Goal: Book appointment/travel/reservation

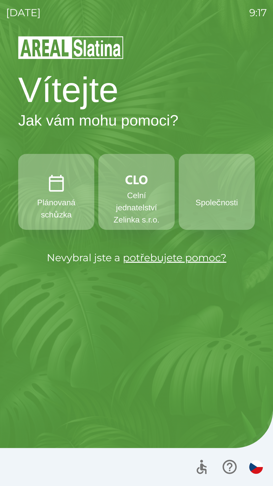
click at [215, 207] on p "Společnosti" at bounding box center [217, 202] width 48 height 12
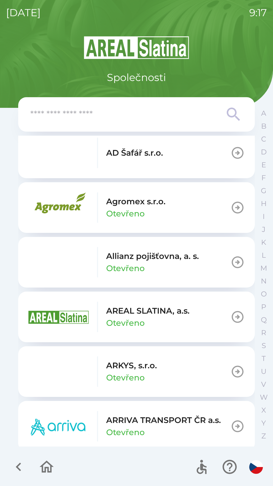
scroll to position [130, 0]
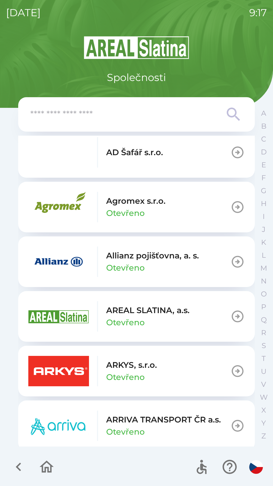
click at [51, 324] on img "button" at bounding box center [58, 316] width 61 height 30
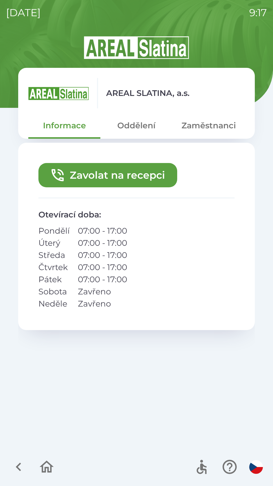
click at [75, 176] on button "Zavolat na recepci" at bounding box center [107, 175] width 139 height 24
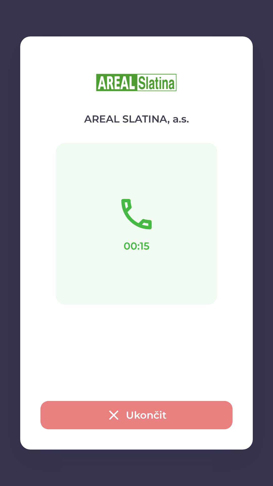
click at [104, 412] on button "Ukončit" at bounding box center [137, 415] width 192 height 28
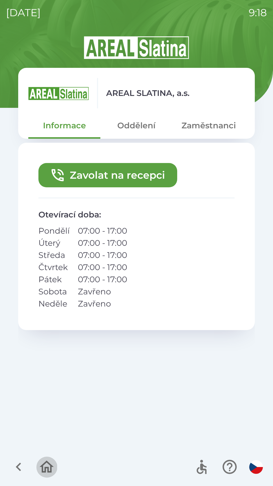
click at [46, 465] on icon "button" at bounding box center [46, 467] width 17 height 17
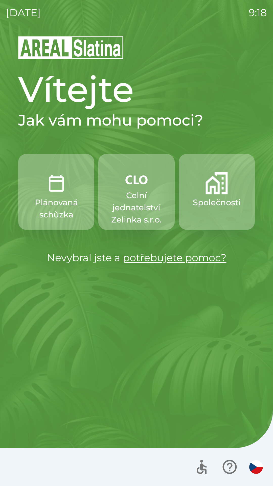
click at [133, 202] on p "Celní jednatelství Zelinka s.r.o." at bounding box center [137, 207] width 52 height 36
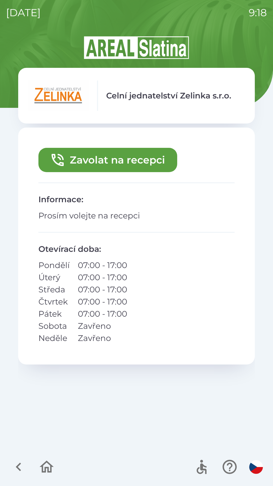
click at [127, 158] on button "Zavolat na recepci" at bounding box center [107, 160] width 139 height 24
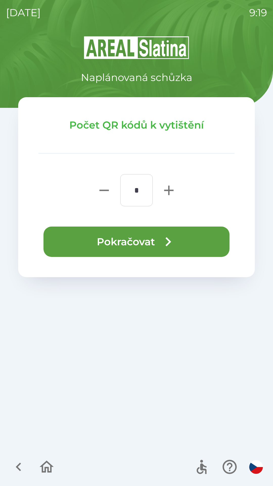
click at [134, 242] on button "Pokračovat" at bounding box center [137, 242] width 186 height 30
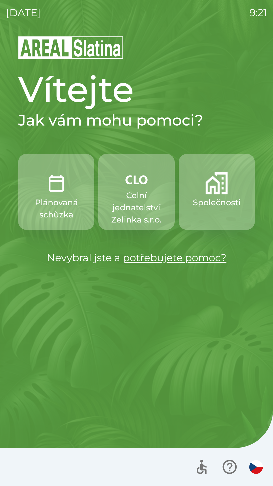
click at [204, 200] on p "Společnosti" at bounding box center [217, 202] width 48 height 12
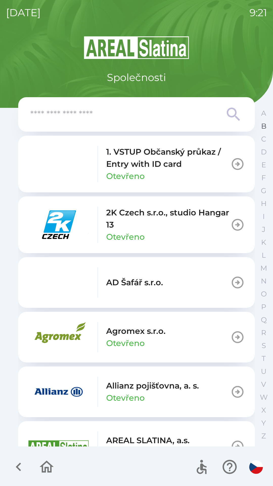
click at [265, 127] on p "B" at bounding box center [264, 126] width 5 height 9
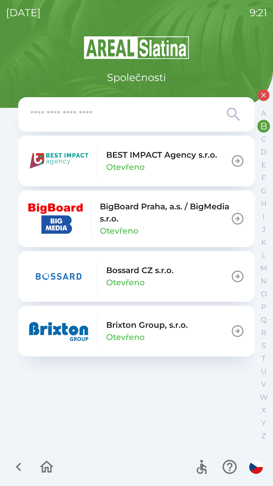
click at [143, 326] on p "Brixton Group, s.r.o." at bounding box center [147, 325] width 82 height 12
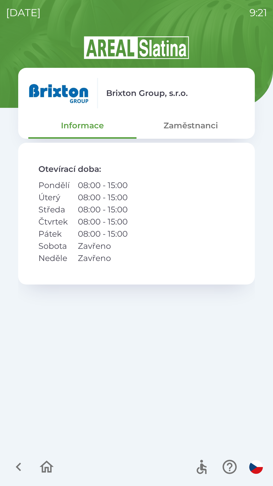
click at [179, 129] on button "Zaměstnanci" at bounding box center [191, 125] width 108 height 18
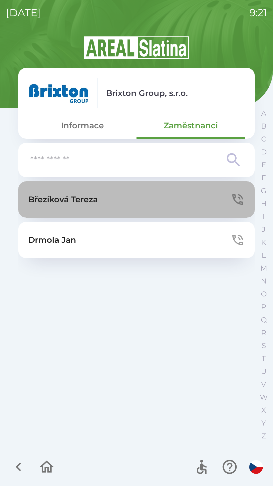
click at [88, 205] on p "Březíková Tereza" at bounding box center [63, 199] width 70 height 12
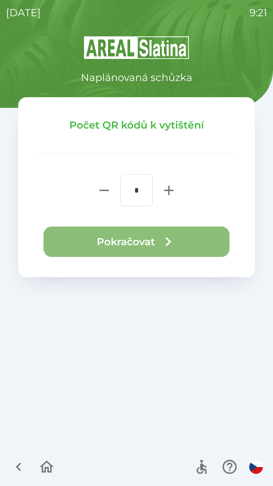
click at [173, 242] on icon "button" at bounding box center [168, 242] width 18 height 18
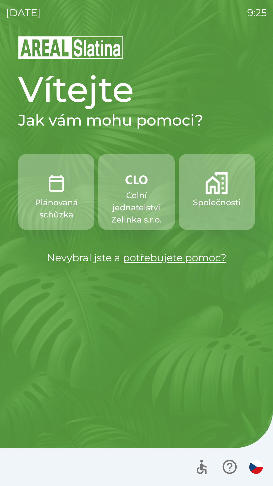
click at [214, 192] on img "button" at bounding box center [217, 183] width 22 height 22
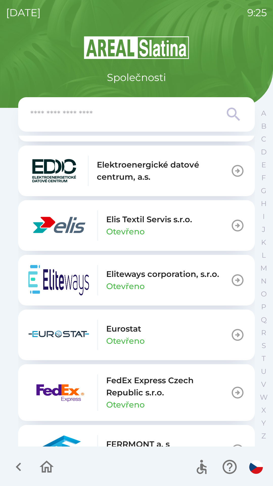
scroll to position [1424, 0]
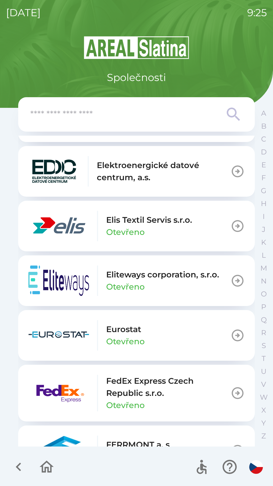
click at [149, 217] on p "Elis Textil Servis s.r.o." at bounding box center [149, 220] width 86 height 12
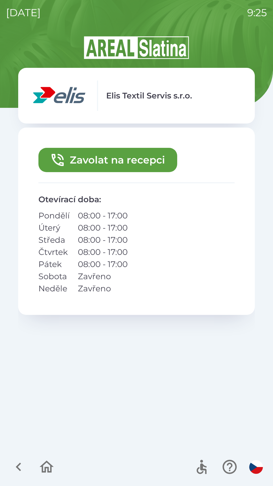
click at [128, 161] on button "Zavolat na recepci" at bounding box center [107, 160] width 139 height 24
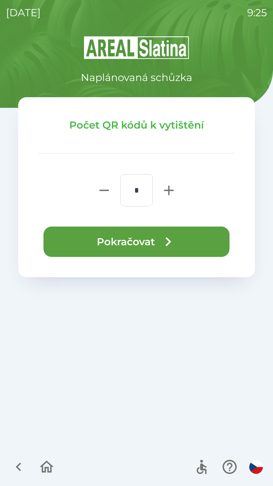
click at [170, 189] on icon "button" at bounding box center [169, 190] width 16 height 16
click at [165, 194] on icon "button" at bounding box center [169, 190] width 16 height 16
type input "*"
click at [167, 236] on icon "button" at bounding box center [168, 242] width 18 height 18
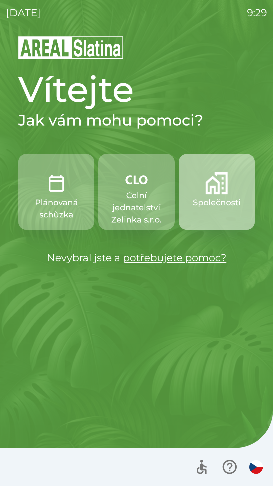
click at [218, 194] on img "button" at bounding box center [217, 183] width 22 height 22
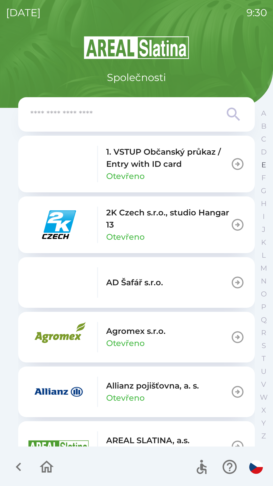
click at [266, 164] on p "E" at bounding box center [264, 165] width 5 height 9
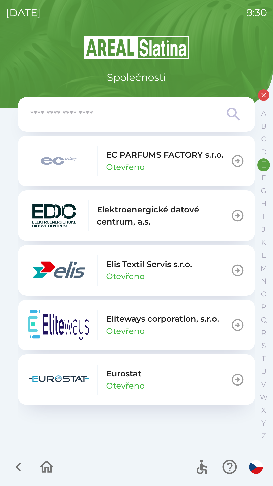
click at [236, 268] on icon "button" at bounding box center [238, 270] width 14 height 14
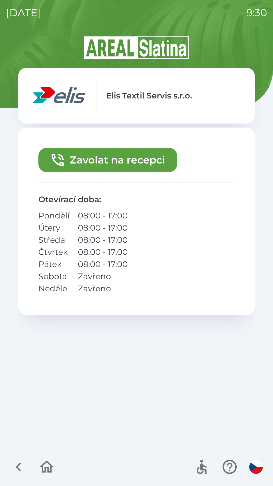
click at [124, 161] on button "Zavolat na recepci" at bounding box center [107, 160] width 139 height 24
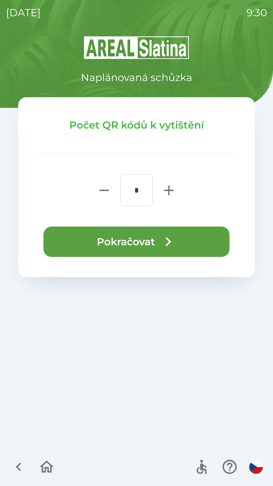
click at [139, 238] on button "Pokračovat" at bounding box center [137, 242] width 186 height 30
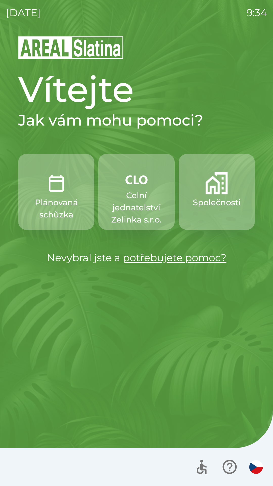
click at [216, 192] on img "button" at bounding box center [217, 183] width 22 height 22
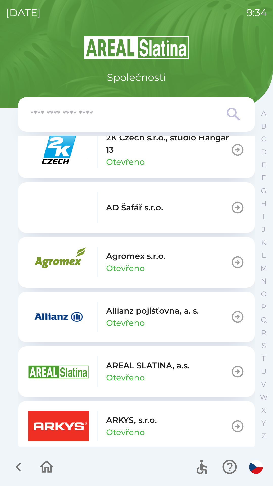
scroll to position [76, 0]
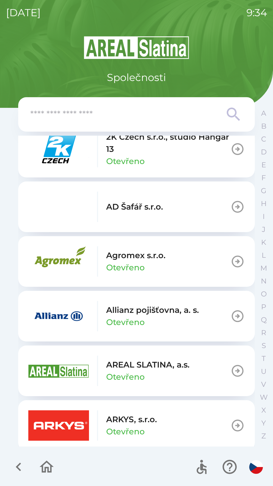
click at [165, 373] on div "AREAL SLATINA, a.s. Otevřeno" at bounding box center [148, 371] width 84 height 24
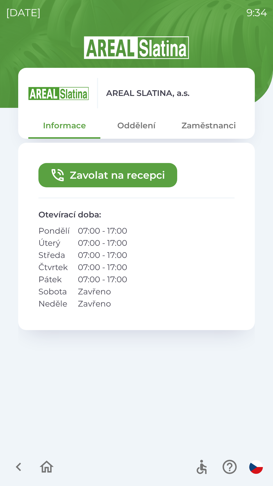
click at [202, 128] on button "Zaměstnanci" at bounding box center [209, 125] width 72 height 18
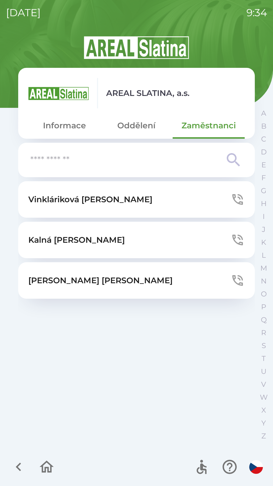
click at [162, 197] on button "Vinkláriková [PERSON_NAME]" at bounding box center [136, 199] width 237 height 36
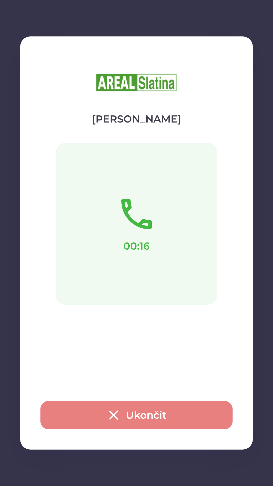
click at [202, 411] on button "Ukončit" at bounding box center [137, 415] width 192 height 28
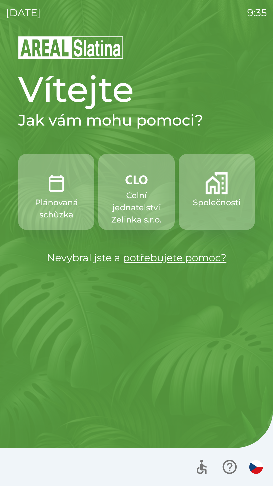
click at [135, 198] on p "Celní jednatelství Zelinka s.r.o." at bounding box center [137, 207] width 52 height 36
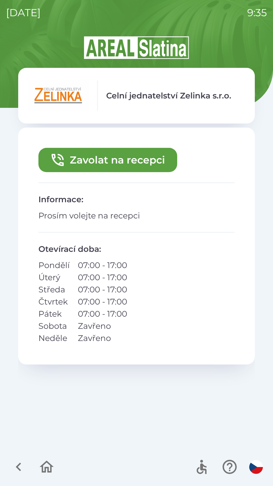
click at [123, 156] on button "Zavolat na recepci" at bounding box center [107, 160] width 139 height 24
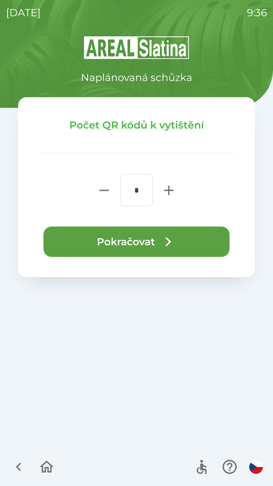
click at [134, 239] on button "Pokračovat" at bounding box center [137, 242] width 186 height 30
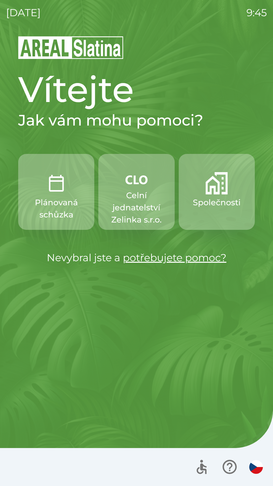
click at [119, 205] on p "Celní jednatelství Zelinka s.r.o." at bounding box center [137, 207] width 52 height 36
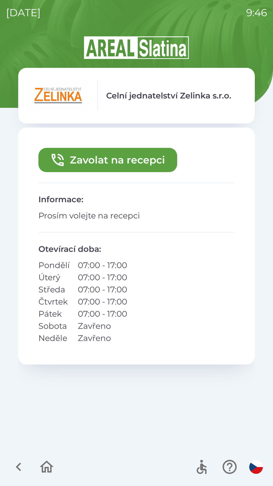
click at [70, 164] on button "Zavolat na recepci" at bounding box center [107, 160] width 139 height 24
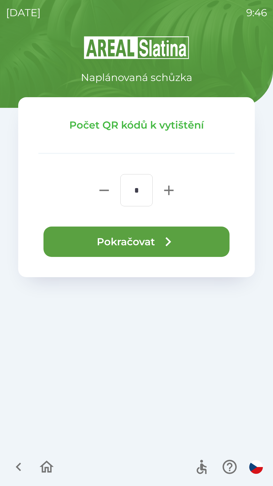
click at [158, 241] on button "Pokračovat" at bounding box center [137, 242] width 186 height 30
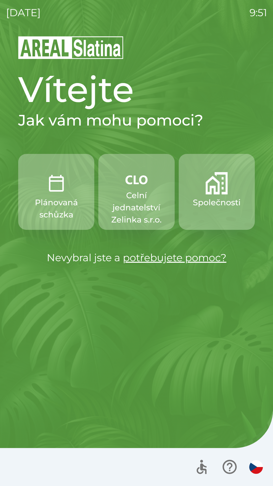
click at [206, 205] on p "Společnosti" at bounding box center [217, 202] width 48 height 12
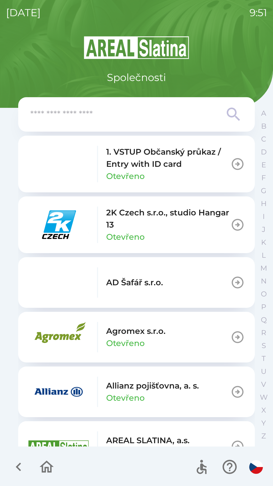
click at [108, 227] on p "2K Czech s.r.o., studio Hangar 13" at bounding box center [168, 219] width 125 height 24
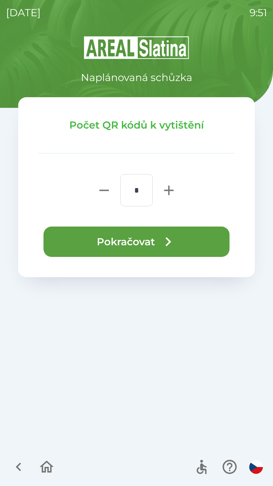
click at [128, 246] on button "Pokračovat" at bounding box center [137, 242] width 186 height 30
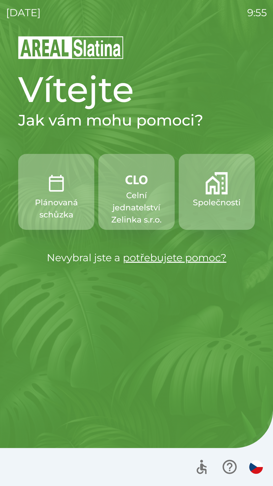
click at [60, 197] on p "Plánovaná schůzka" at bounding box center [56, 208] width 52 height 24
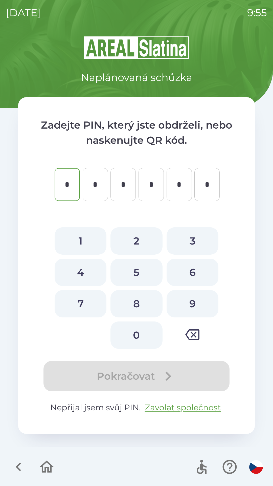
click at [16, 470] on icon "button" at bounding box center [18, 467] width 17 height 17
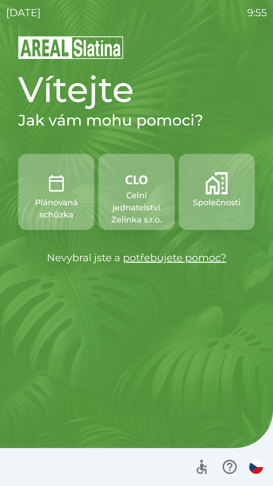
click at [212, 200] on p "Společnosti" at bounding box center [217, 202] width 48 height 12
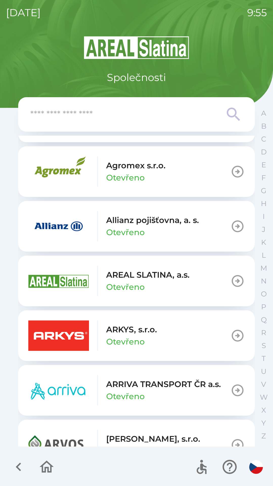
scroll to position [173, 0]
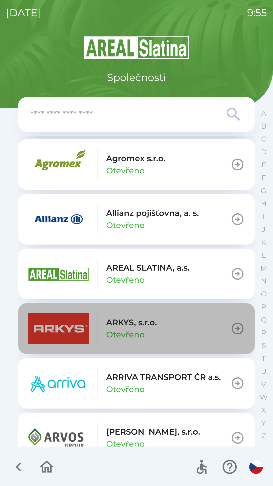
click at [188, 324] on button "ARKYS, s.r.o. Otevřeno" at bounding box center [136, 328] width 237 height 51
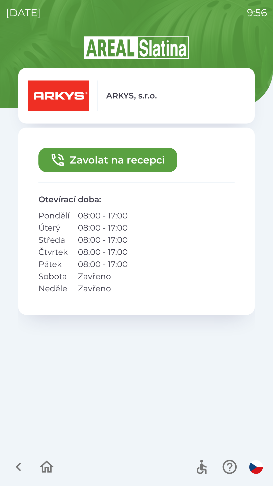
click at [147, 155] on button "Zavolat na recepci" at bounding box center [107, 160] width 139 height 24
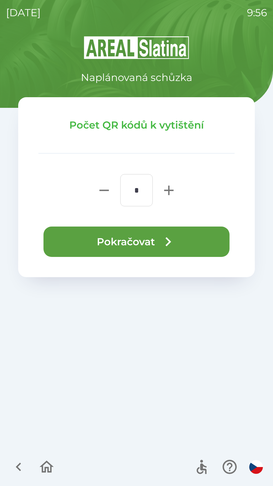
click at [155, 242] on button "Pokračovat" at bounding box center [137, 242] width 186 height 30
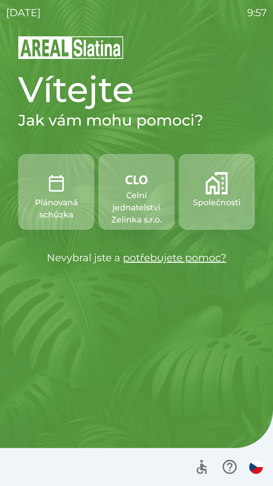
click at [221, 204] on p "Společnosti" at bounding box center [217, 202] width 48 height 12
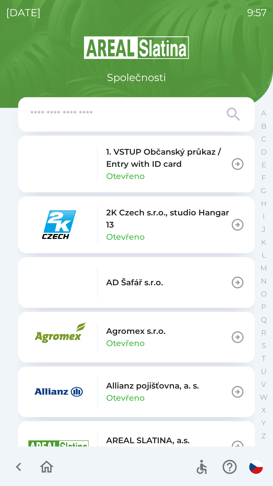
click at [169, 114] on input "text" at bounding box center [126, 115] width 192 height 14
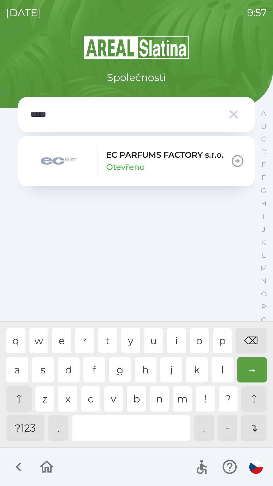
type input "******"
click at [87, 337] on div "r" at bounding box center [84, 340] width 19 height 25
click at [164, 164] on div "EC PARFUMS FACTORY s.r.o. Otevřeno" at bounding box center [165, 161] width 118 height 24
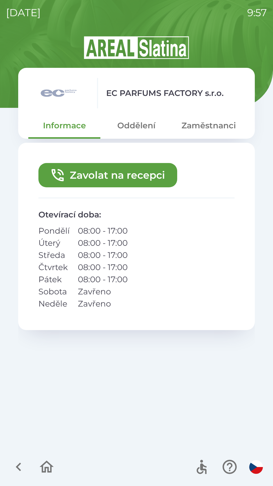
click at [139, 176] on button "Zavolat na recepci" at bounding box center [107, 175] width 139 height 24
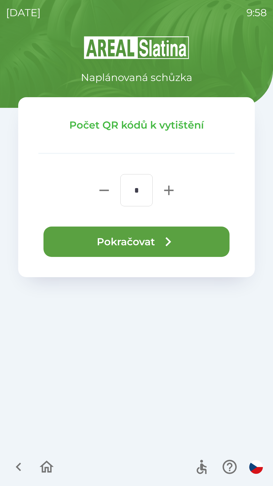
click at [169, 190] on icon "button" at bounding box center [168, 190] width 9 height 9
type input "*"
click at [174, 246] on icon "button" at bounding box center [168, 242] width 18 height 18
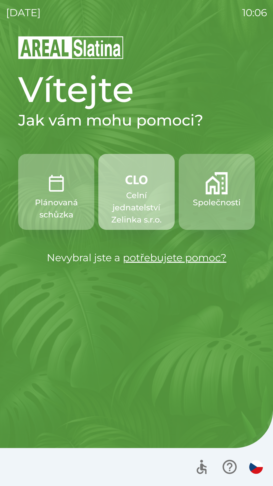
click at [139, 200] on p "Celní jednatelství Zelinka s.r.o." at bounding box center [137, 207] width 52 height 36
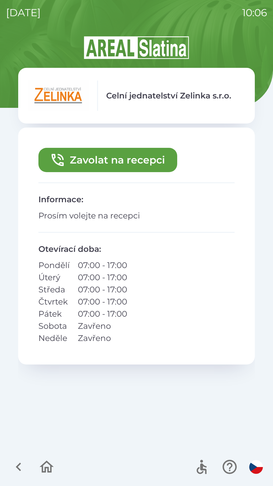
click at [133, 155] on button "Zavolat na recepci" at bounding box center [107, 160] width 139 height 24
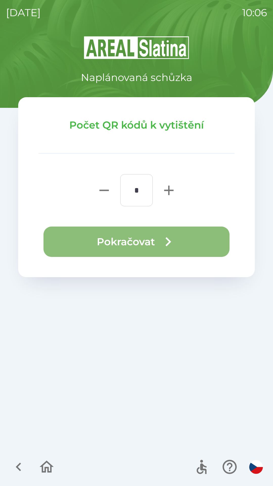
click at [144, 239] on button "Pokračovat" at bounding box center [137, 242] width 186 height 30
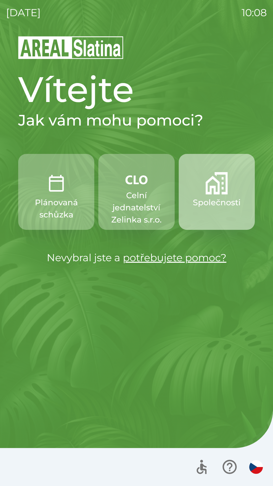
click at [205, 206] on p "Společnosti" at bounding box center [217, 202] width 48 height 12
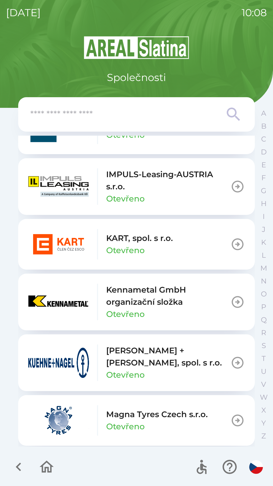
scroll to position [1974, 0]
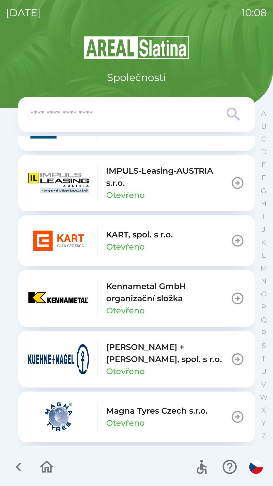
click at [230, 116] on icon at bounding box center [233, 114] width 13 height 13
click at [102, 114] on input "text" at bounding box center [126, 115] width 192 height 14
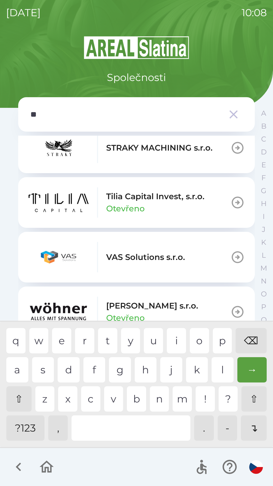
scroll to position [226, 0]
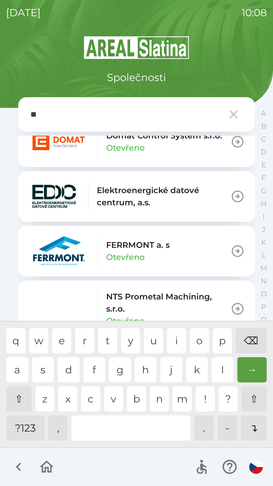
type input "***"
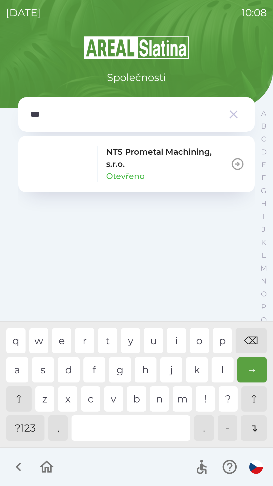
scroll to position [0, 0]
click at [50, 371] on div "s" at bounding box center [43, 369] width 22 height 25
click at [144, 160] on p "NTS Prometal Machining, s.r.o." at bounding box center [168, 158] width 125 height 24
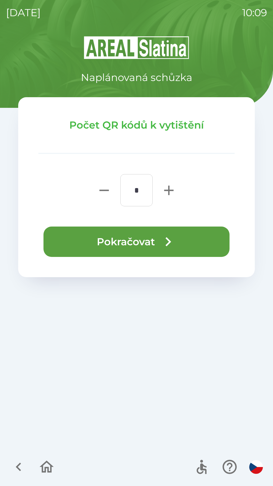
click at [144, 243] on button "Pokračovat" at bounding box center [137, 242] width 186 height 30
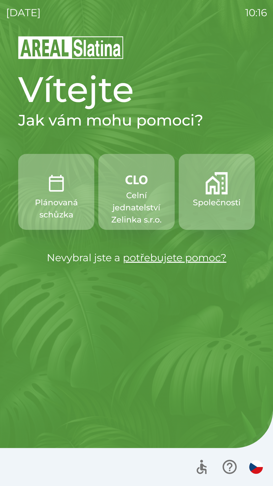
click at [126, 204] on p "Celní jednatelství Zelinka s.r.o." at bounding box center [137, 207] width 52 height 36
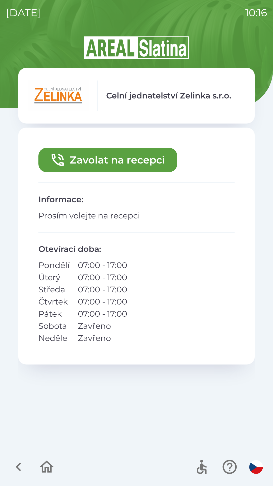
click at [79, 161] on button "Zavolat na recepci" at bounding box center [107, 160] width 139 height 24
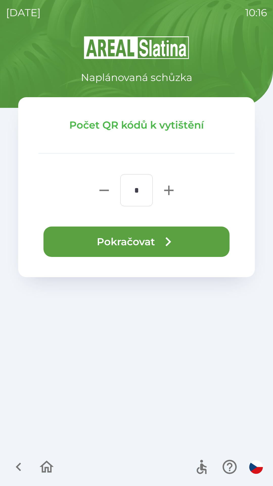
click at [61, 236] on button "Pokračovat" at bounding box center [137, 242] width 186 height 30
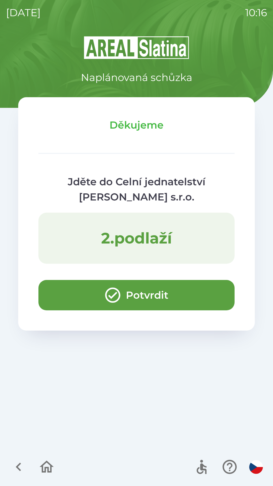
click at [72, 303] on button "Potvrdit" at bounding box center [136, 295] width 196 height 30
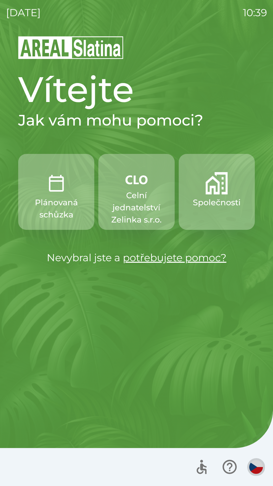
click at [255, 461] on img "button" at bounding box center [257, 467] width 14 height 14
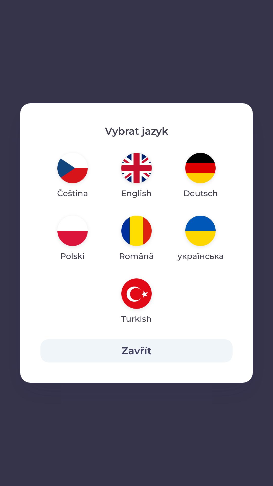
click at [142, 166] on img "button" at bounding box center [137, 168] width 30 height 30
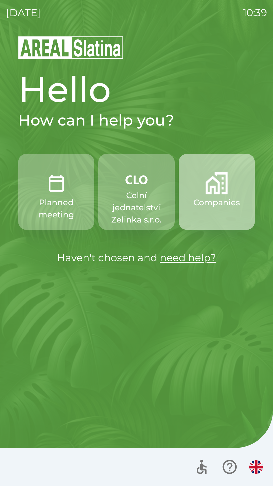
click at [231, 201] on p "Companies" at bounding box center [217, 202] width 47 height 12
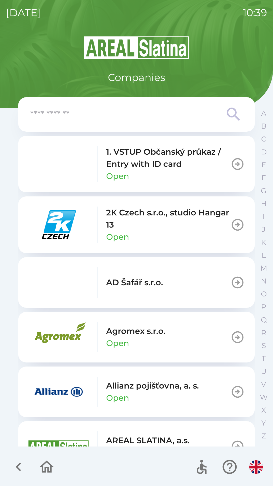
click at [164, 229] on p "2K Czech s.r.o., studio Hangar 13" at bounding box center [168, 219] width 125 height 24
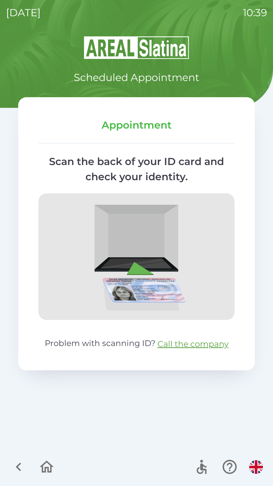
click at [18, 471] on icon "button" at bounding box center [18, 467] width 17 height 17
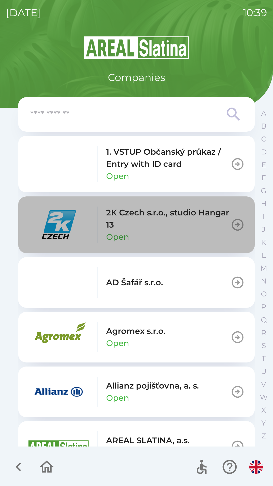
click at [240, 218] on icon "button" at bounding box center [238, 225] width 14 height 14
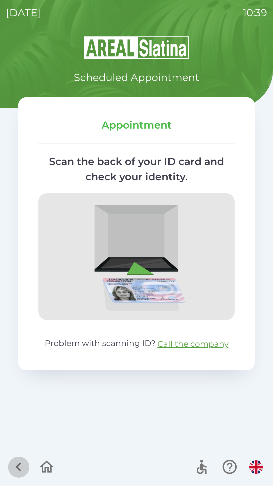
click at [18, 468] on icon "button" at bounding box center [18, 467] width 5 height 9
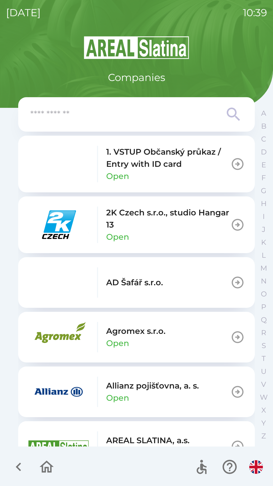
click at [236, 231] on icon "button" at bounding box center [238, 225] width 14 height 14
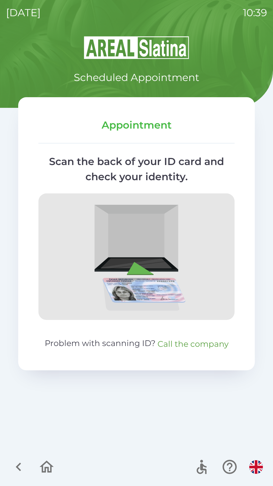
click at [193, 342] on button "Call the company" at bounding box center [193, 344] width 71 height 12
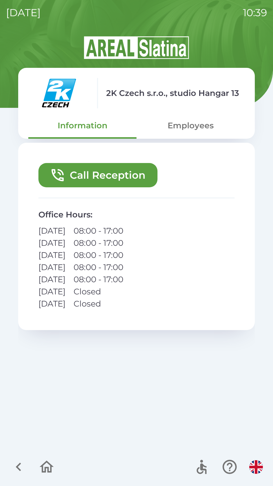
click at [201, 125] on button "Employees" at bounding box center [191, 125] width 108 height 18
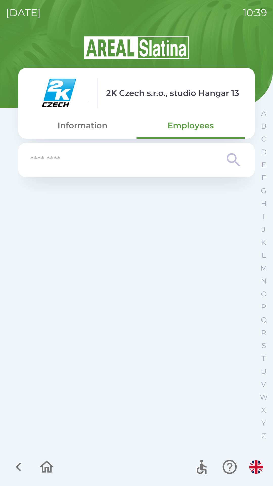
click at [116, 161] on input "text" at bounding box center [126, 160] width 192 height 14
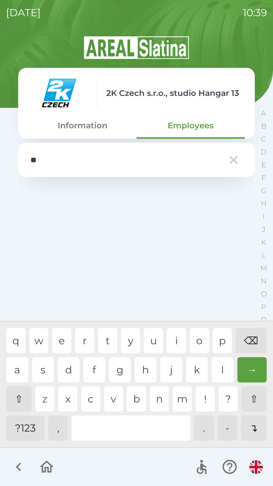
click at [143, 373] on div "h" at bounding box center [146, 369] width 22 height 25
click at [175, 334] on div "i" at bounding box center [176, 340] width 19 height 25
click at [220, 371] on div "l" at bounding box center [223, 369] width 22 height 25
click at [256, 345] on div "⌫" at bounding box center [251, 340] width 31 height 25
click at [248, 345] on div "⌫" at bounding box center [251, 340] width 31 height 25
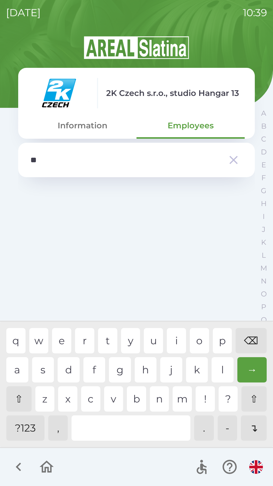
type input "*"
click at [250, 343] on div "⌫" at bounding box center [251, 340] width 31 height 25
type input "***"
click at [220, 377] on div "l" at bounding box center [223, 369] width 22 height 25
click at [75, 127] on button "Information" at bounding box center [82, 125] width 108 height 18
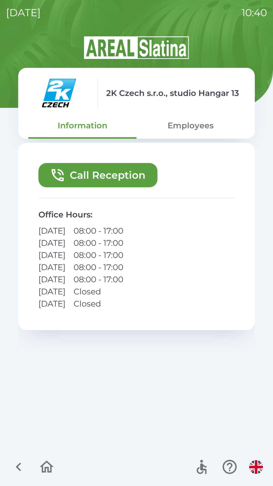
click at [105, 177] on button "Call Reception" at bounding box center [97, 175] width 119 height 24
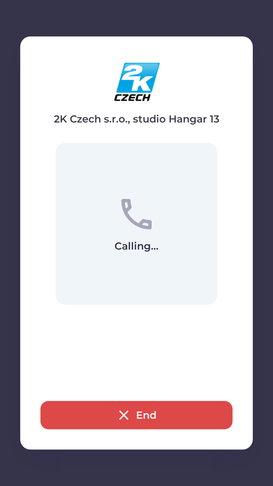
click at [76, 311] on div "2K Czech s.r.o., studio Hangar 13 Calling... End" at bounding box center [136, 242] width 233 height 413
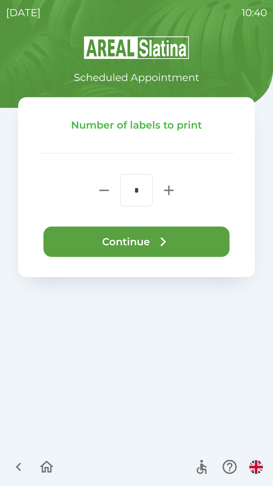
click at [167, 190] on icon "button" at bounding box center [168, 190] width 9 height 9
click at [168, 189] on icon "button" at bounding box center [169, 190] width 16 height 16
click at [169, 191] on icon "button" at bounding box center [168, 190] width 9 height 9
type input "*"
click at [129, 249] on button "Continue" at bounding box center [137, 242] width 186 height 30
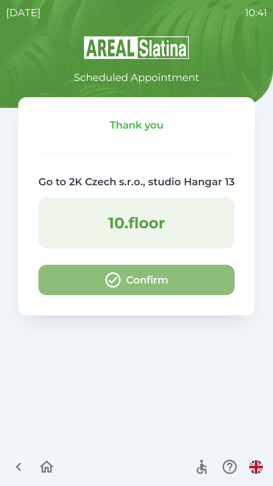
click at [103, 288] on button "Confirm" at bounding box center [136, 280] width 196 height 30
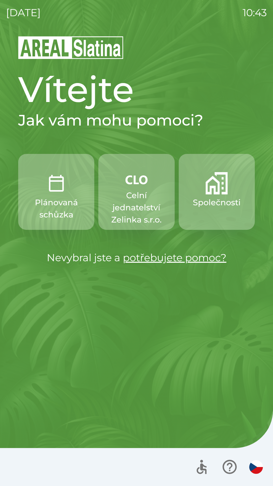
click at [138, 195] on p "Celní jednatelství Zelinka s.r.o." at bounding box center [137, 207] width 52 height 36
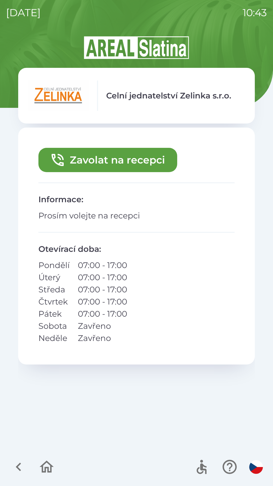
click at [45, 469] on icon "button" at bounding box center [47, 467] width 14 height 12
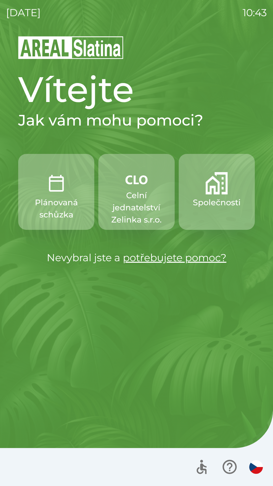
click at [214, 192] on img "button" at bounding box center [217, 183] width 22 height 22
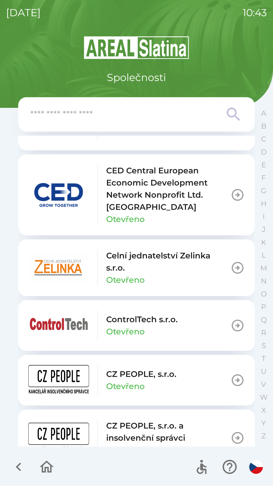
scroll to position [830, 0]
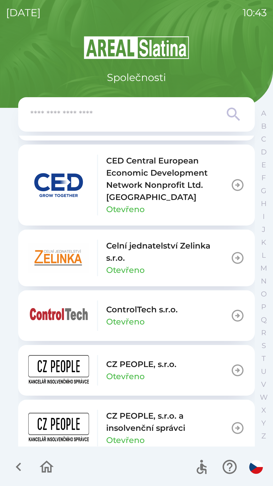
click at [175, 265] on div "Celní jednatelství [PERSON_NAME] s.r.o. Otevřeno" at bounding box center [168, 258] width 125 height 36
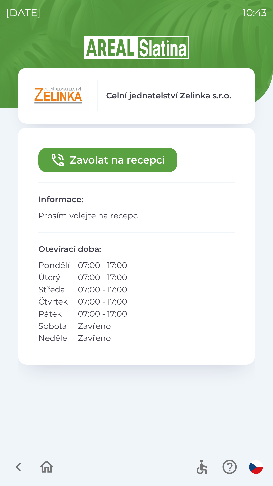
click at [117, 154] on button "Zavolat na recepci" at bounding box center [107, 160] width 139 height 24
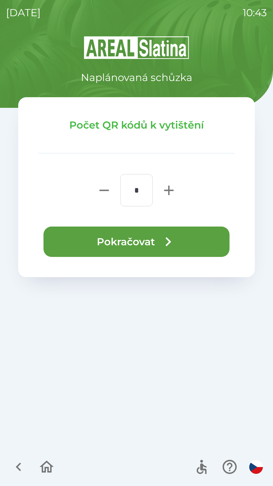
click at [158, 242] on button "Pokračovat" at bounding box center [137, 242] width 186 height 30
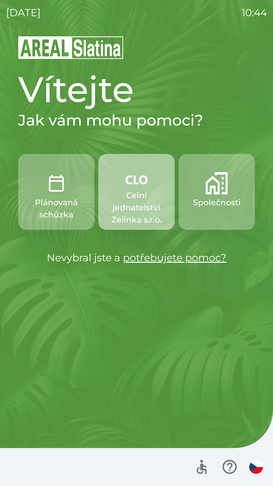
click at [133, 207] on p "Celní jednatelství Zelinka s.r.o." at bounding box center [137, 207] width 52 height 36
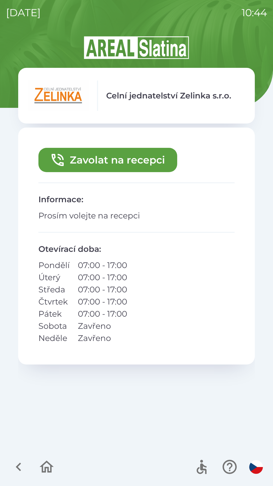
click at [148, 164] on button "Zavolat na recepci" at bounding box center [107, 160] width 139 height 24
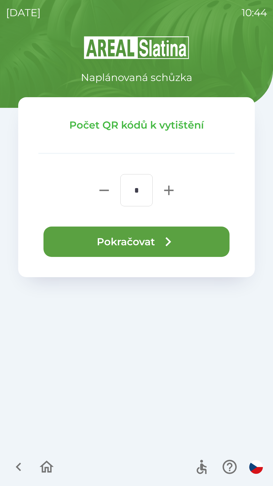
click at [158, 239] on button "Pokračovat" at bounding box center [137, 242] width 186 height 30
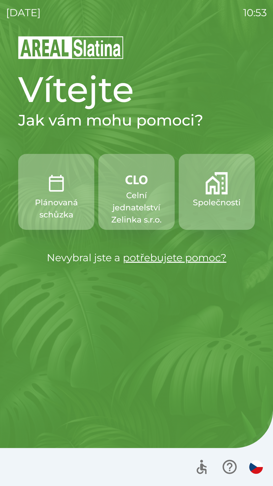
click at [207, 196] on button "Společnosti" at bounding box center [217, 192] width 76 height 76
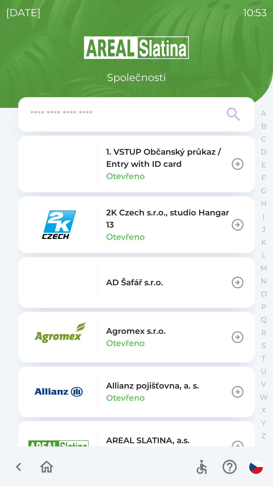
click at [229, 113] on icon at bounding box center [234, 114] width 18 height 18
click at [232, 115] on icon at bounding box center [234, 114] width 18 height 18
click at [68, 120] on input "text" at bounding box center [126, 115] width 192 height 14
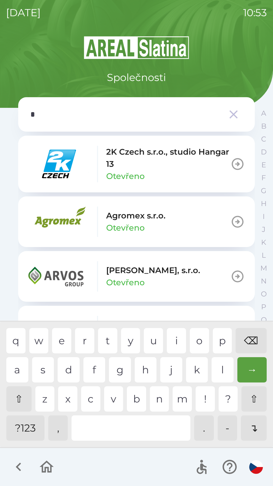
click at [124, 375] on div "g" at bounding box center [120, 369] width 22 height 25
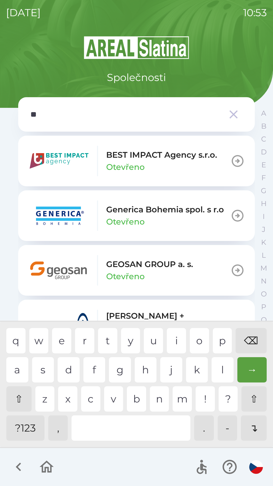
type input "***"
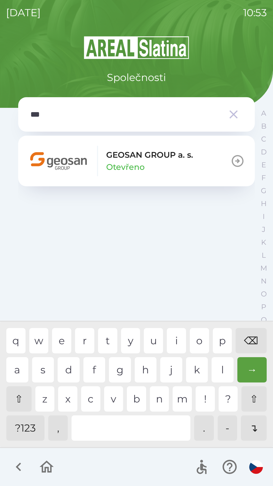
click at [196, 339] on div "o" at bounding box center [199, 340] width 19 height 25
click at [119, 160] on p "GEOSAN GROUP a. s." at bounding box center [149, 155] width 87 height 12
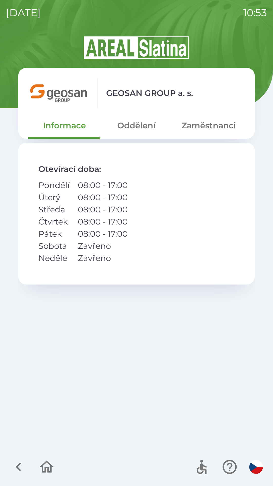
click at [191, 125] on button "Zaměstnanci" at bounding box center [209, 125] width 72 height 18
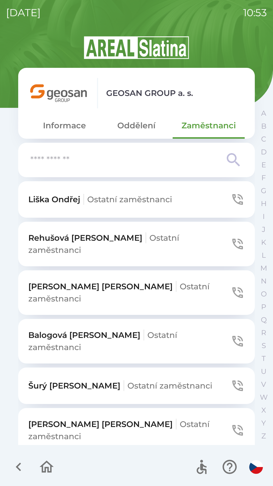
click at [231, 160] on icon at bounding box center [234, 160] width 18 height 18
click at [49, 162] on input "text" at bounding box center [126, 160] width 192 height 14
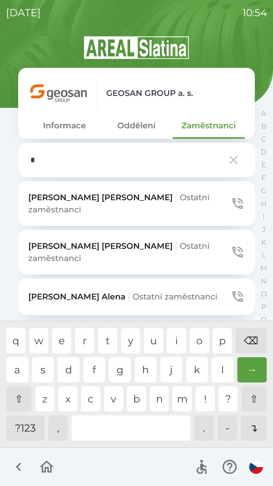
click at [44, 398] on div "z" at bounding box center [44, 398] width 19 height 25
type input "**"
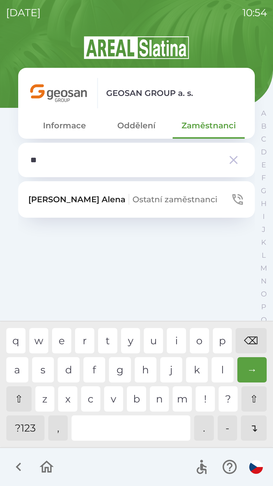
click at [60, 340] on div "e" at bounding box center [61, 340] width 19 height 25
click at [61, 203] on p "Zezulová [PERSON_NAME] zaměstnanci" at bounding box center [122, 199] width 189 height 12
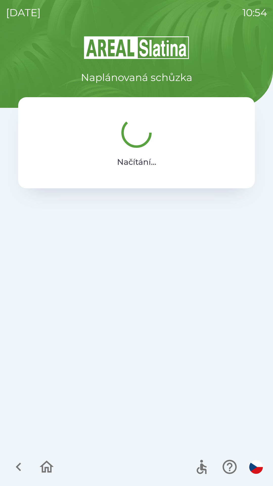
click at [112, 414] on div "Naplánovaná schůzka Načítání ..." at bounding box center [136, 260] width 261 height 451
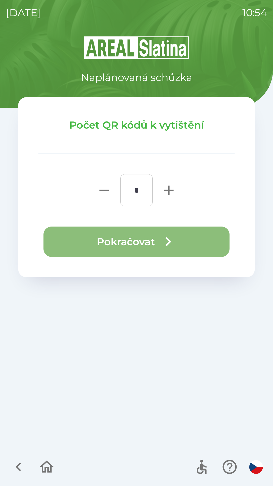
click at [87, 247] on button "Pokračovat" at bounding box center [137, 242] width 186 height 30
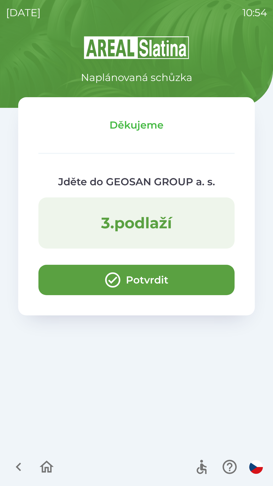
click at [42, 471] on icon "button" at bounding box center [46, 467] width 17 height 17
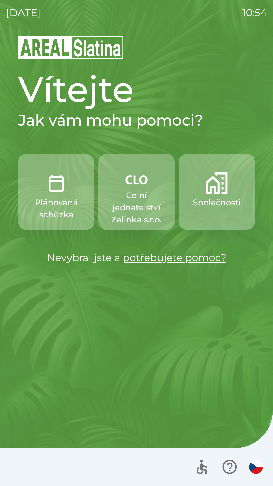
click at [134, 216] on p "Celní jednatelství Zelinka s.r.o." at bounding box center [137, 207] width 52 height 36
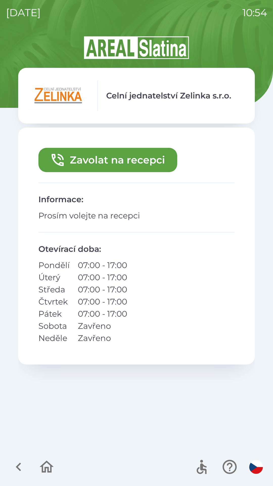
click at [71, 157] on button "Zavolat na recepci" at bounding box center [107, 160] width 139 height 24
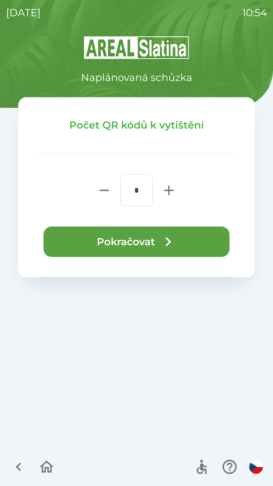
click at [59, 243] on button "Pokračovat" at bounding box center [137, 242] width 186 height 30
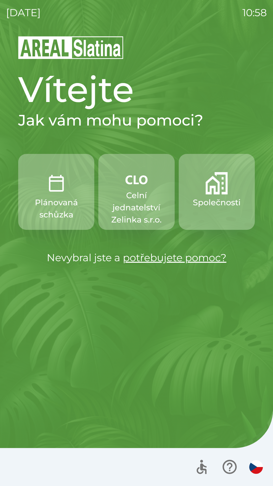
click at [222, 184] on img "button" at bounding box center [217, 183] width 22 height 22
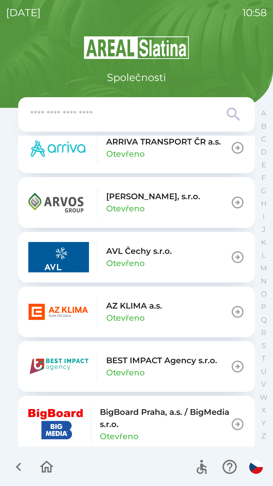
scroll to position [411, 0]
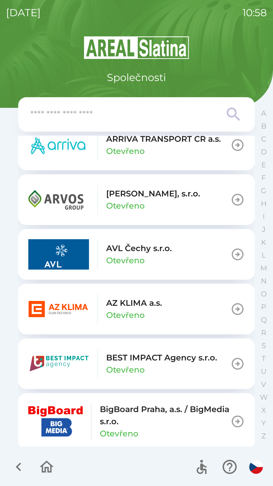
click at [77, 311] on img "button" at bounding box center [58, 309] width 61 height 30
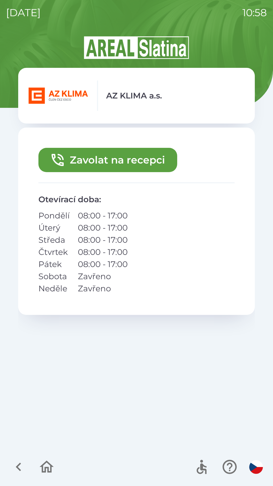
click at [104, 155] on button "Zavolat na recepci" at bounding box center [107, 160] width 139 height 24
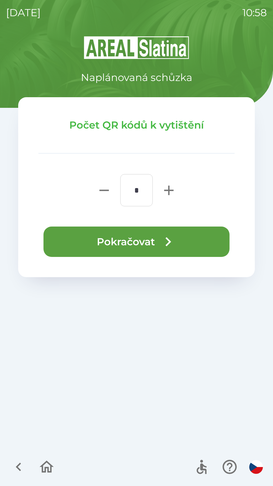
click at [163, 244] on icon "button" at bounding box center [168, 242] width 18 height 18
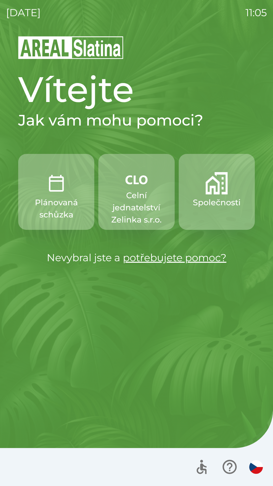
click at [117, 206] on p "Celní jednatelství Zelinka s.r.o." at bounding box center [137, 207] width 52 height 36
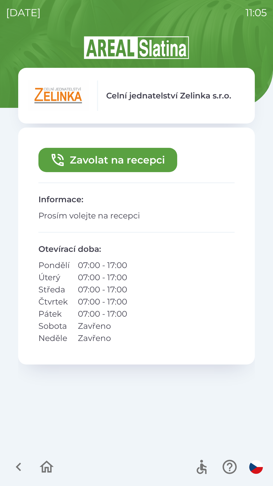
click at [61, 167] on icon "button" at bounding box center [58, 160] width 16 height 16
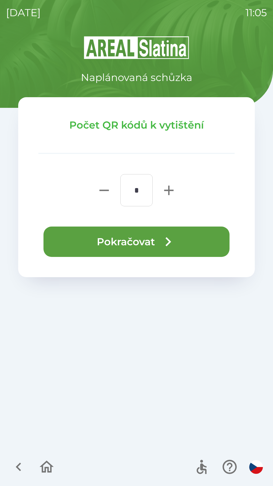
click at [53, 240] on button "Pokračovat" at bounding box center [137, 242] width 186 height 30
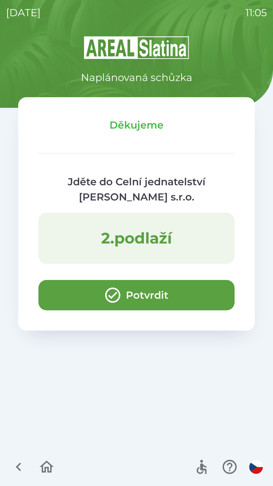
click at [72, 294] on button "Potvrdit" at bounding box center [136, 295] width 196 height 30
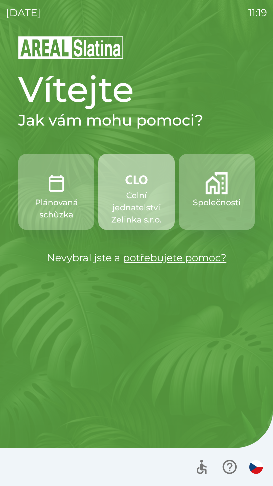
click at [135, 211] on p "Celní jednatelství Zelinka s.r.o." at bounding box center [137, 207] width 52 height 36
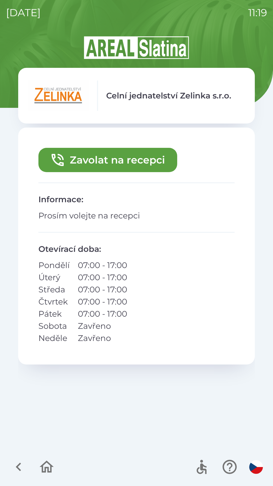
click at [142, 163] on button "Zavolat na recepci" at bounding box center [107, 160] width 139 height 24
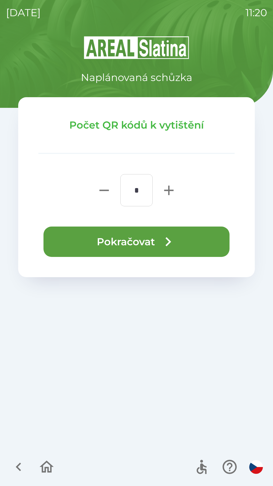
click at [164, 247] on icon "button" at bounding box center [168, 242] width 18 height 18
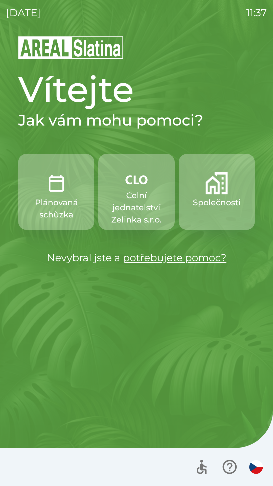
click at [132, 200] on p "Celní jednatelství Zelinka s.r.o." at bounding box center [137, 207] width 52 height 36
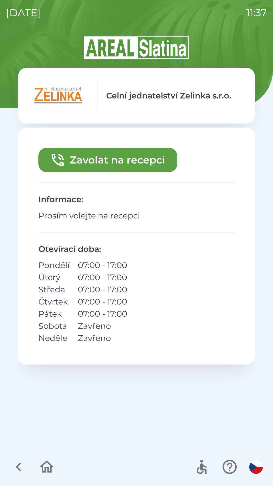
click at [114, 159] on button "Zavolat na recepci" at bounding box center [107, 160] width 139 height 24
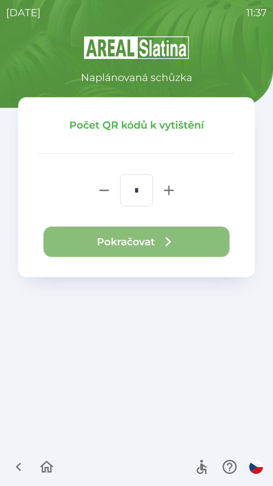
click at [133, 233] on button "Pokračovat" at bounding box center [137, 242] width 186 height 30
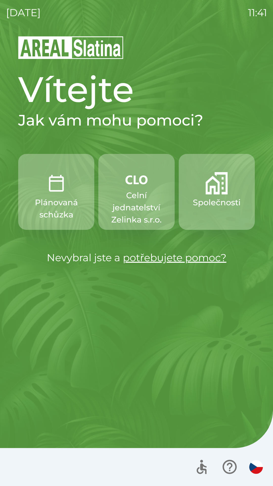
click at [126, 208] on p "Celní jednatelství Zelinka s.r.o." at bounding box center [137, 207] width 52 height 36
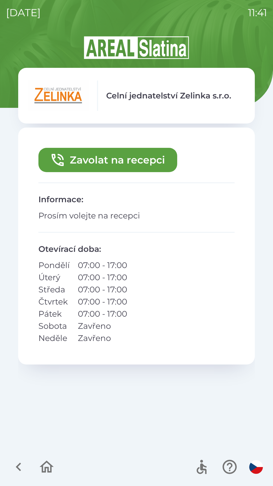
click at [113, 161] on button "Zavolat na recepci" at bounding box center [107, 160] width 139 height 24
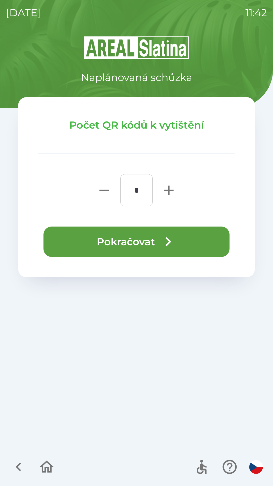
click at [134, 239] on button "Pokračovat" at bounding box center [137, 242] width 186 height 30
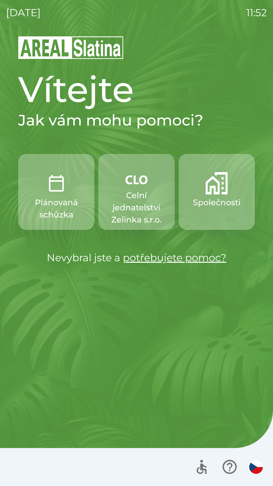
click at [128, 200] on p "Celní jednatelství Zelinka s.r.o." at bounding box center [137, 207] width 52 height 36
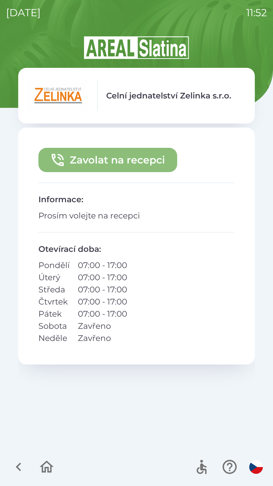
click at [96, 156] on button "Zavolat na recepci" at bounding box center [107, 160] width 139 height 24
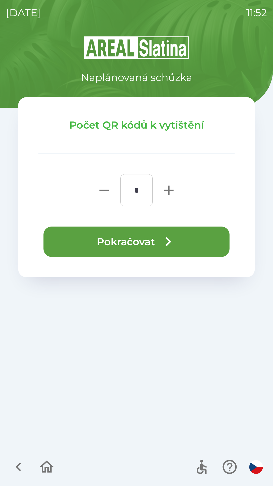
click at [114, 237] on button "Pokračovat" at bounding box center [137, 242] width 186 height 30
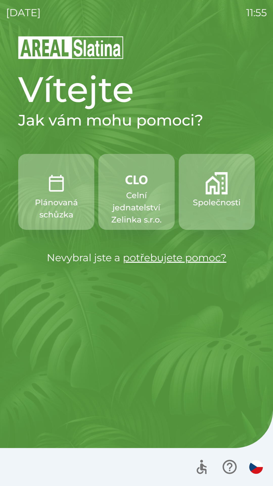
click at [216, 201] on p "Společnosti" at bounding box center [217, 202] width 48 height 12
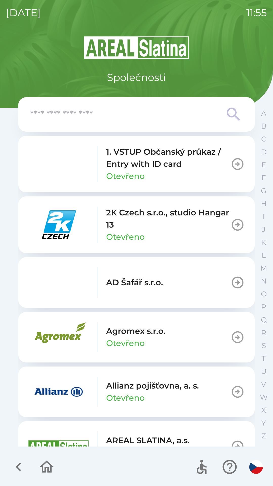
click at [174, 231] on div "2K Czech s.r.o., studio Hangar 13 Otevřeno" at bounding box center [168, 225] width 125 height 36
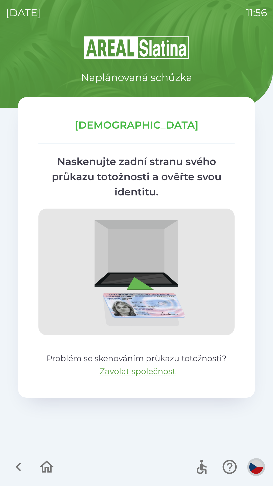
click at [258, 470] on img "button" at bounding box center [257, 467] width 14 height 14
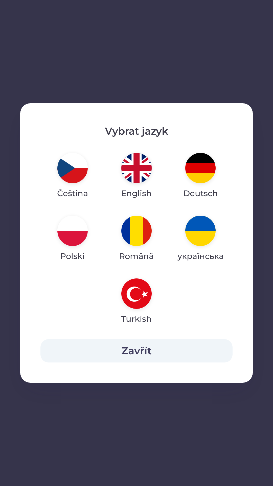
click at [137, 170] on img "button" at bounding box center [137, 168] width 30 height 30
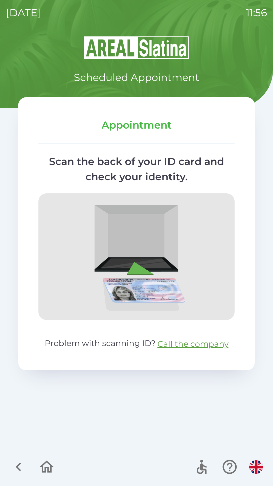
click at [21, 466] on icon "button" at bounding box center [18, 467] width 17 height 17
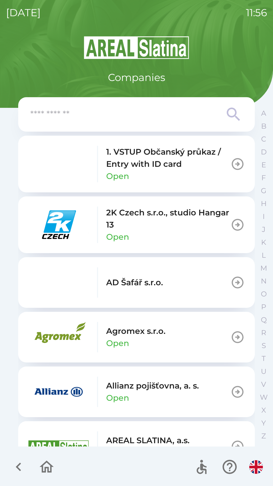
click at [20, 470] on icon "button" at bounding box center [18, 467] width 5 height 9
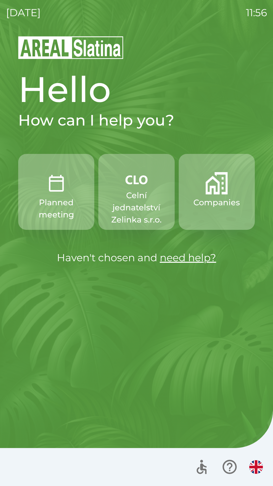
click at [215, 206] on p "Companies" at bounding box center [217, 202] width 47 height 12
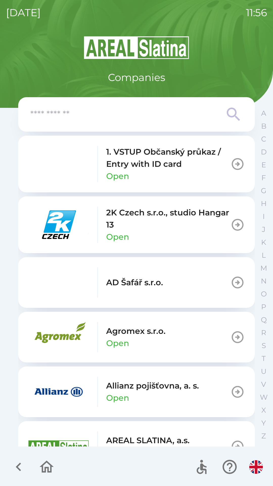
click at [232, 226] on icon "button" at bounding box center [238, 225] width 14 height 14
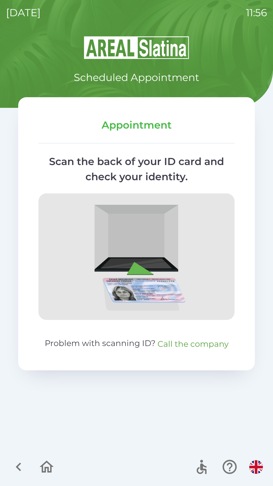
click at [214, 347] on button "Call the company" at bounding box center [193, 344] width 71 height 12
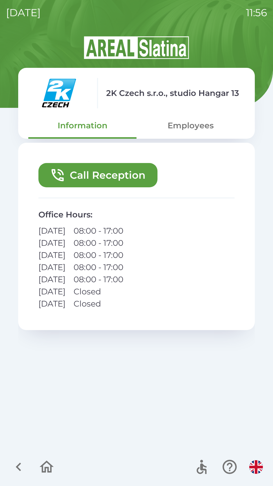
click at [134, 182] on button "Call Reception" at bounding box center [97, 175] width 119 height 24
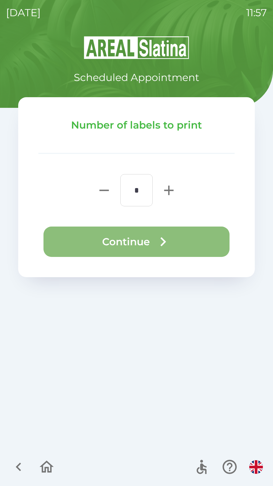
click at [179, 239] on button "Continue" at bounding box center [137, 242] width 186 height 30
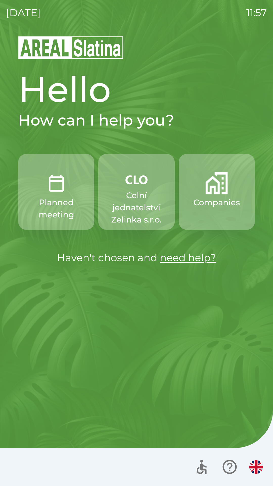
click at [137, 196] on p "Celní jednatelství Zelinka s.r.o." at bounding box center [137, 207] width 52 height 36
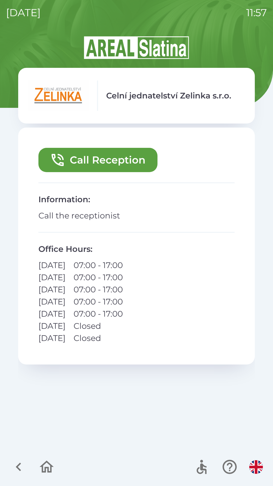
click at [106, 159] on button "Call Reception" at bounding box center [97, 160] width 119 height 24
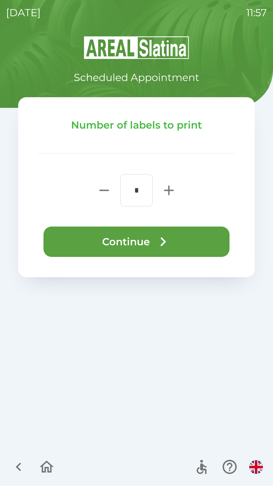
click at [149, 242] on button "Continue" at bounding box center [137, 242] width 186 height 30
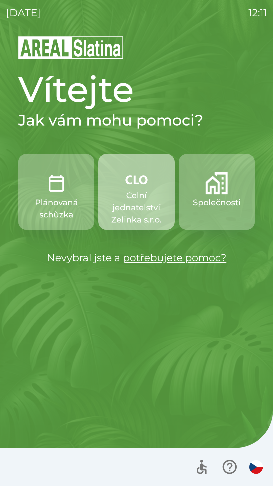
click at [122, 206] on p "Celní jednatelství Zelinka s.r.o." at bounding box center [137, 207] width 52 height 36
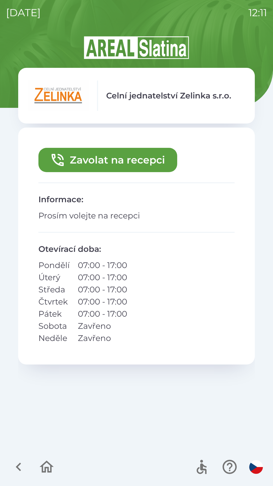
click at [66, 154] on icon "button" at bounding box center [58, 160] width 16 height 16
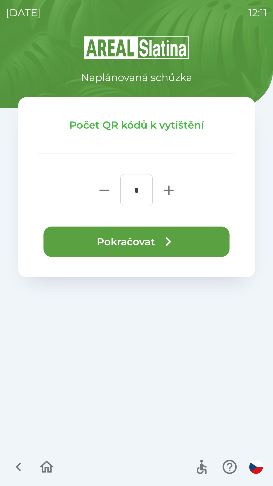
click at [62, 250] on button "Pokračovat" at bounding box center [137, 242] width 186 height 30
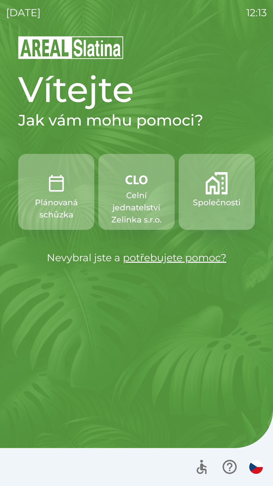
click at [136, 193] on p "Celní jednatelství Zelinka s.r.o." at bounding box center [137, 207] width 52 height 36
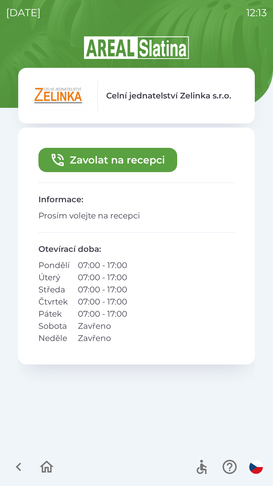
click at [127, 159] on button "Zavolat na recepci" at bounding box center [107, 160] width 139 height 24
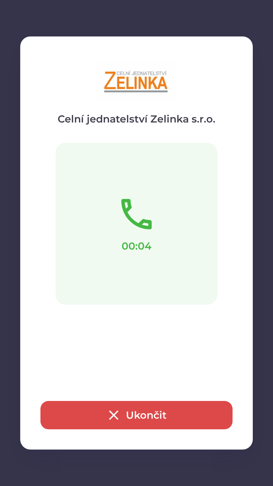
click at [152, 414] on div "Zavolat na recepci Informace : Prosím volejte na recepci Otevírací doba : Pondě…" at bounding box center [136, 287] width 237 height 318
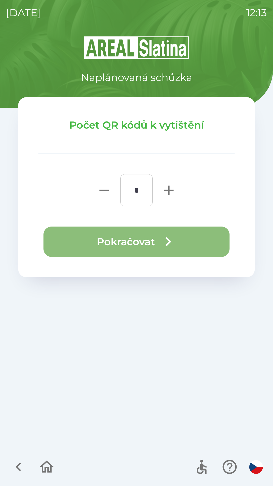
click at [159, 248] on button "Pokračovat" at bounding box center [137, 242] width 186 height 30
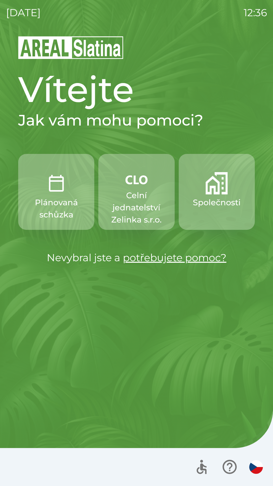
click at [127, 205] on p "Celní jednatelství Zelinka s.r.o." at bounding box center [137, 207] width 52 height 36
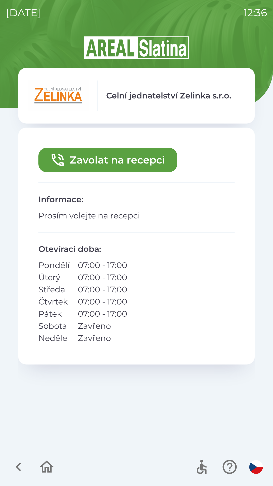
click at [153, 161] on button "Zavolat na recepci" at bounding box center [107, 160] width 139 height 24
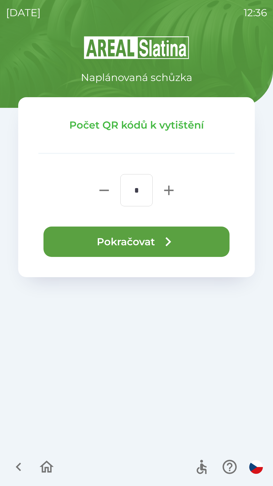
click at [173, 186] on icon "button" at bounding box center [169, 190] width 16 height 16
type input "*"
click at [183, 243] on button "Pokračovat" at bounding box center [137, 242] width 186 height 30
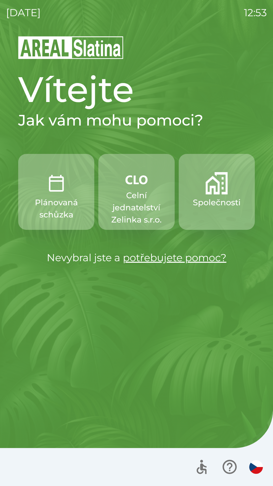
click at [60, 206] on p "Plánovaná schůzka" at bounding box center [56, 208] width 52 height 24
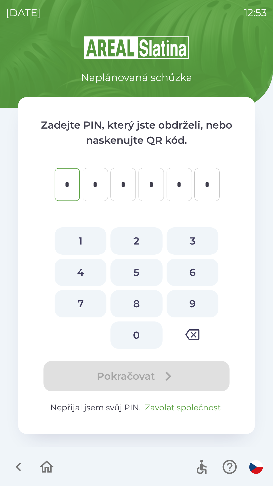
click at [184, 409] on button "Zavolat společnost" at bounding box center [183, 408] width 80 height 12
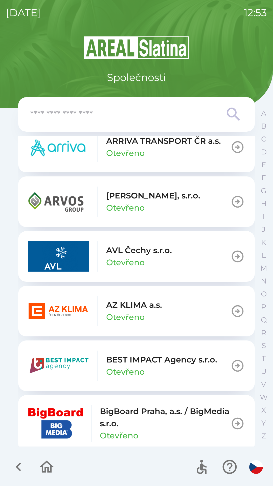
scroll to position [415, 0]
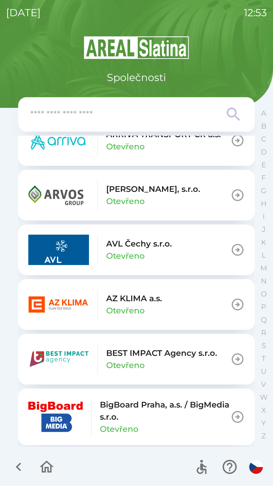
click at [138, 110] on input "text" at bounding box center [126, 115] width 192 height 14
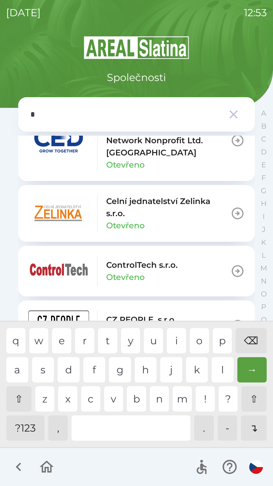
click at [62, 337] on div "e" at bounding box center [61, 340] width 19 height 25
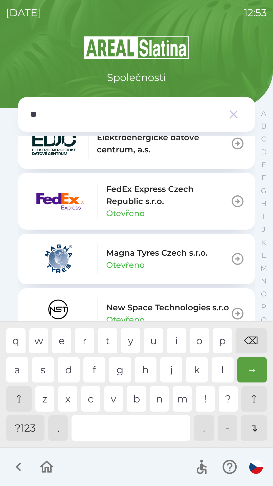
scroll to position [440, 0]
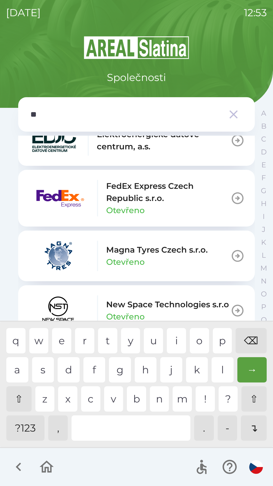
click at [87, 396] on div "c" at bounding box center [90, 398] width 19 height 25
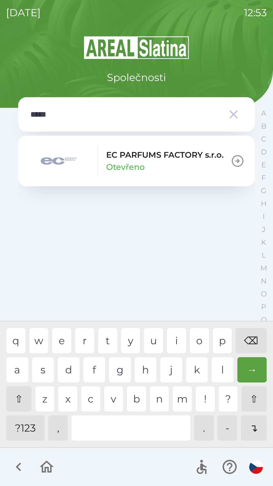
click at [18, 368] on div "a" at bounding box center [17, 369] width 22 height 25
type input "******"
click at [150, 166] on div "EC PARFUMS FACTORY s.r.o. Otevřeno" at bounding box center [165, 161] width 118 height 24
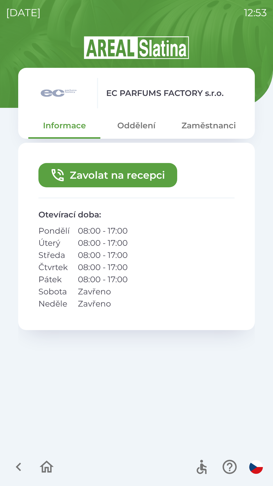
click at [150, 172] on button "Zavolat na recepci" at bounding box center [107, 175] width 139 height 24
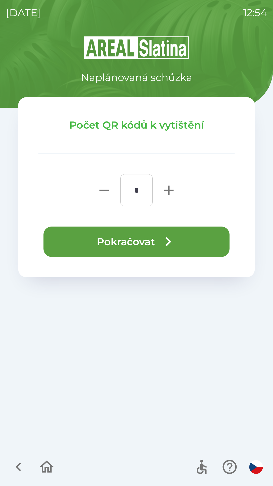
click at [167, 192] on icon "button" at bounding box center [169, 190] width 16 height 16
type input "*"
click at [138, 242] on button "Pokračovat" at bounding box center [137, 242] width 186 height 30
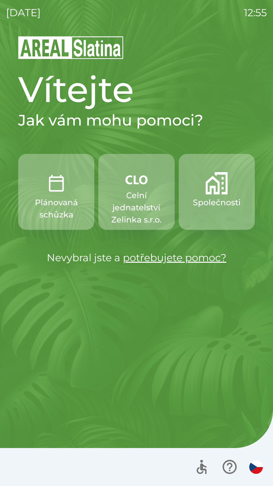
click at [213, 193] on img "button" at bounding box center [217, 183] width 22 height 22
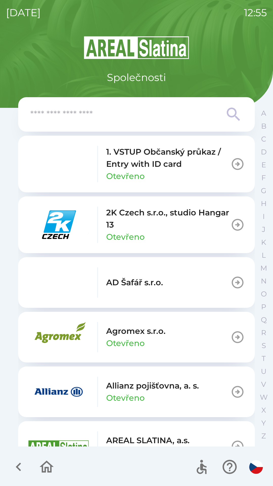
click at [129, 117] on input "text" at bounding box center [126, 115] width 192 height 14
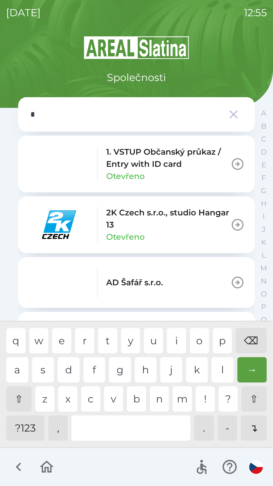
click at [204, 340] on div "o" at bounding box center [199, 340] width 19 height 25
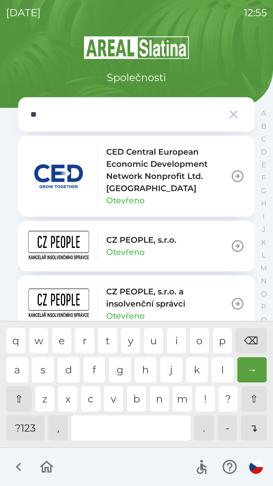
click at [216, 343] on div "p" at bounding box center [222, 340] width 19 height 25
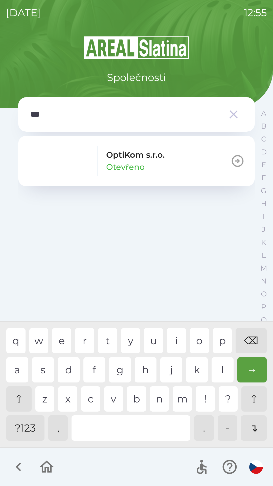
click at [104, 336] on div "t" at bounding box center [107, 340] width 19 height 25
type input "****"
click at [173, 156] on button "OptiKom s.r.o. Otevřeno" at bounding box center [136, 161] width 237 height 51
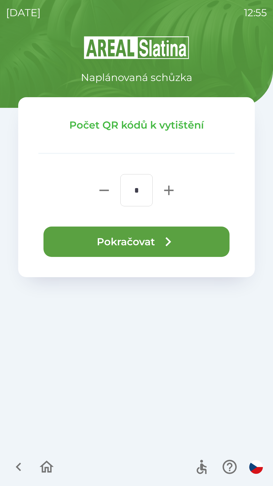
click at [174, 243] on icon "button" at bounding box center [168, 242] width 18 height 18
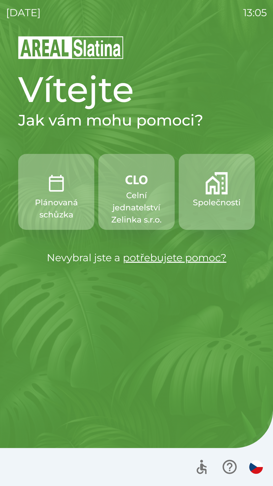
click at [212, 202] on p "Společnosti" at bounding box center [217, 202] width 48 height 12
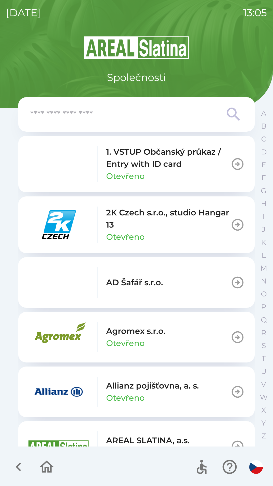
click at [112, 118] on input "text" at bounding box center [126, 115] width 192 height 14
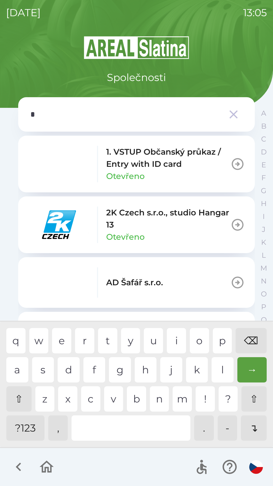
click at [201, 341] on div "o" at bounding box center [199, 340] width 19 height 25
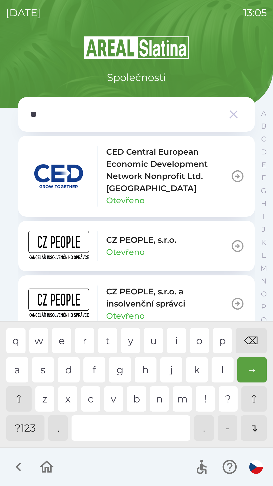
click at [225, 344] on div "p" at bounding box center [222, 340] width 19 height 25
type input "***"
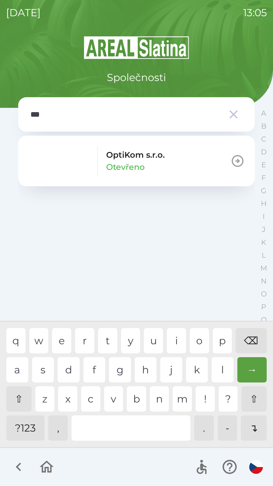
click at [127, 161] on p "OptiKom s.r.o." at bounding box center [135, 155] width 59 height 12
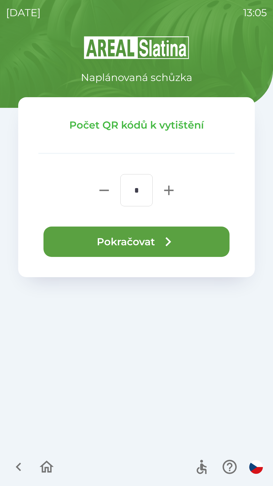
click at [139, 243] on button "Pokračovat" at bounding box center [137, 242] width 186 height 30
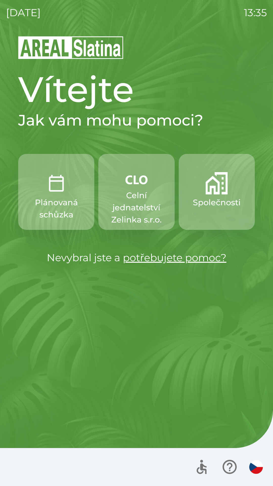
click at [144, 195] on p "Celní jednatelství Zelinka s.r.o." at bounding box center [137, 207] width 52 height 36
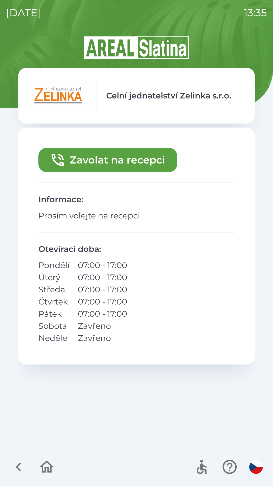
click at [65, 161] on icon "button" at bounding box center [58, 160] width 16 height 16
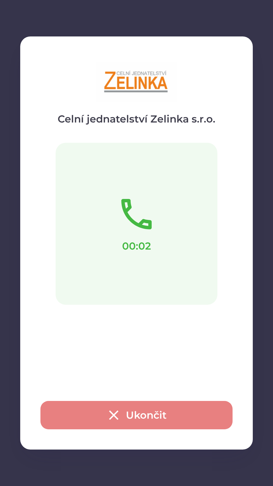
click at [126, 413] on button "Ukončit" at bounding box center [137, 415] width 192 height 28
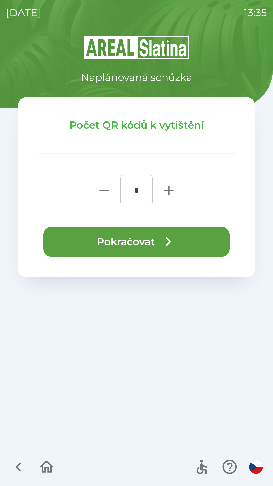
click at [164, 241] on icon "button" at bounding box center [168, 242] width 18 height 18
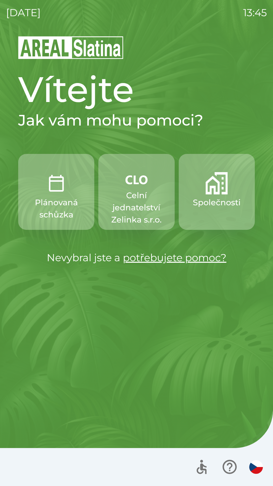
click at [132, 191] on p "Celní jednatelství Zelinka s.r.o." at bounding box center [137, 207] width 52 height 36
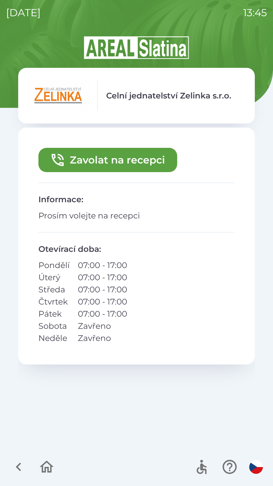
click at [131, 160] on button "Zavolat na recepci" at bounding box center [107, 160] width 139 height 24
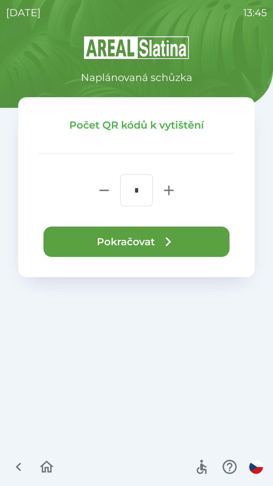
click at [153, 245] on button "Pokračovat" at bounding box center [137, 242] width 186 height 30
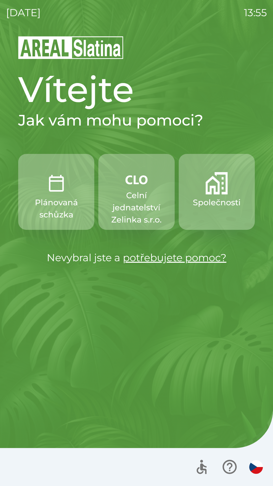
click at [216, 200] on p "Společnosti" at bounding box center [217, 202] width 48 height 12
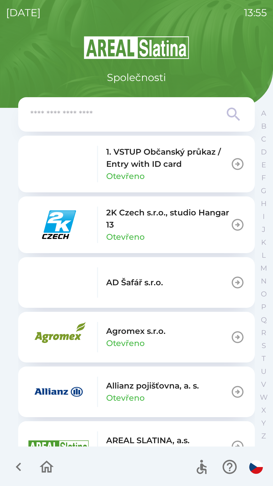
click at [86, 114] on input "text" at bounding box center [126, 115] width 192 height 14
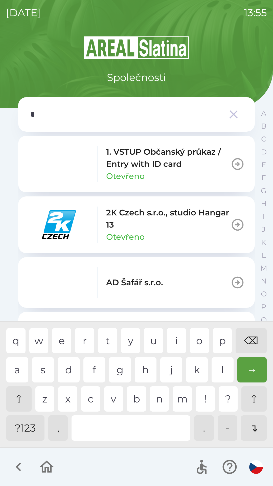
click at [16, 368] on div "a" at bounding box center [17, 369] width 22 height 25
type input "**"
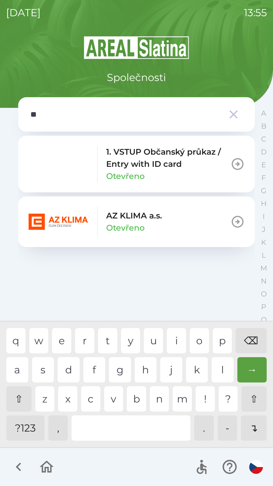
click at [44, 397] on div "z" at bounding box center [44, 398] width 19 height 25
click at [129, 222] on p "Otevřeno" at bounding box center [125, 228] width 38 height 12
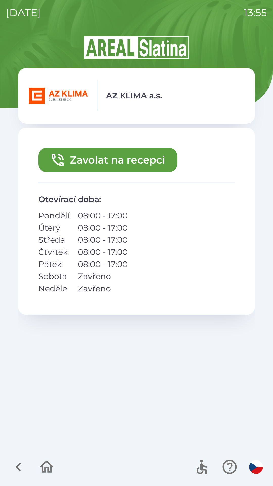
click at [101, 159] on button "Zavolat na recepci" at bounding box center [107, 160] width 139 height 24
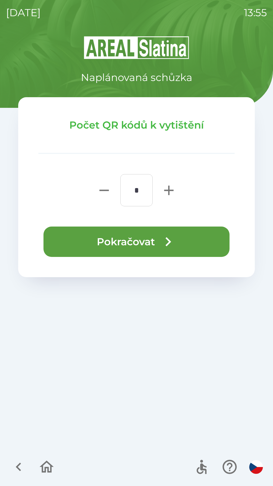
click at [128, 241] on button "Pokračovat" at bounding box center [137, 242] width 186 height 30
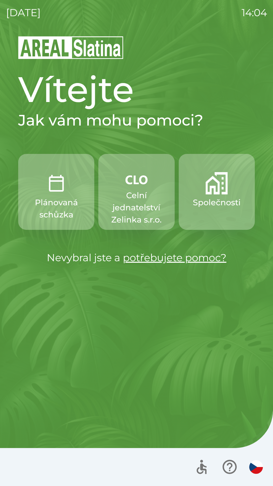
click at [220, 201] on p "Společnosti" at bounding box center [217, 202] width 48 height 12
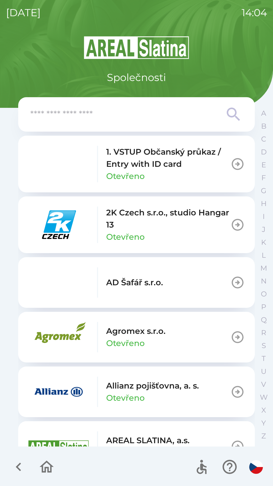
click at [158, 165] on p "1. VSTUP Občanský průkaz / Entry with ID card" at bounding box center [168, 158] width 125 height 24
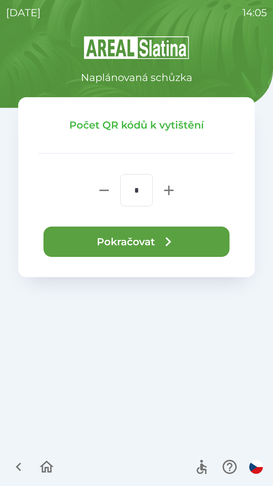
click at [124, 233] on button "Pokračovat" at bounding box center [137, 242] width 186 height 30
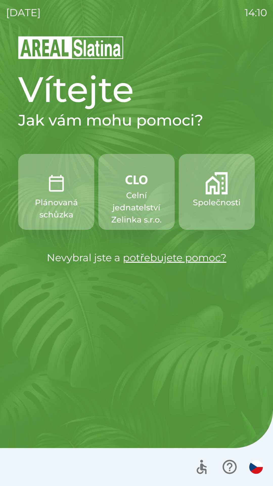
click at [203, 211] on button "Společnosti" at bounding box center [217, 192] width 76 height 76
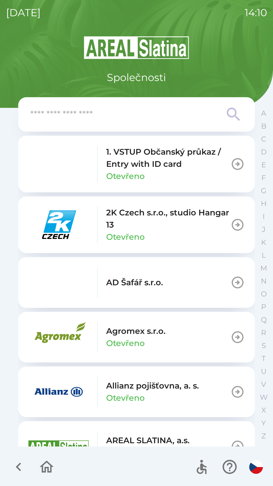
click at [93, 117] on input "text" at bounding box center [126, 115] width 192 height 14
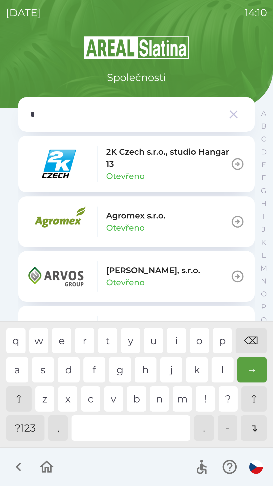
click at [117, 376] on div "g" at bounding box center [120, 369] width 22 height 25
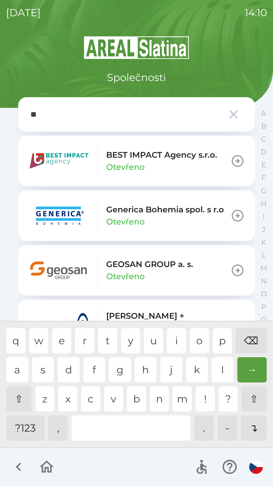
click at [60, 344] on div "e" at bounding box center [61, 340] width 19 height 25
click at [244, 342] on div "⌫" at bounding box center [251, 340] width 31 height 25
type input "*"
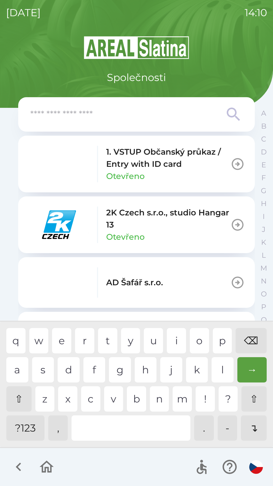
click at [240, 340] on div "⌫" at bounding box center [251, 340] width 31 height 25
click at [237, 338] on div "⌫" at bounding box center [251, 340] width 31 height 25
click at [235, 114] on icon at bounding box center [233, 114] width 13 height 13
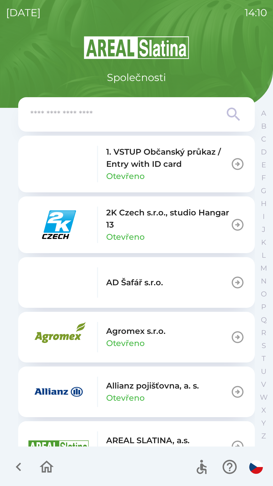
click at [41, 461] on icon "button" at bounding box center [46, 467] width 17 height 17
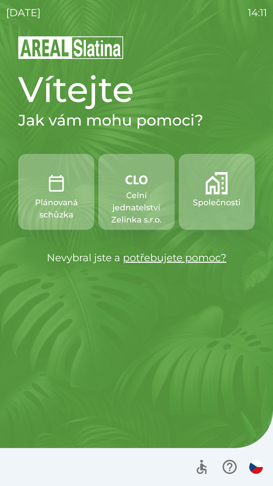
click at [123, 210] on p "Celní jednatelství Zelinka s.r.o." at bounding box center [137, 207] width 52 height 36
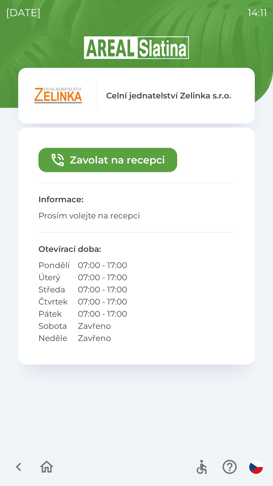
click at [155, 195] on p "Informace :" at bounding box center [136, 199] width 196 height 12
click at [114, 159] on button "Zavolat na recepci" at bounding box center [107, 160] width 139 height 24
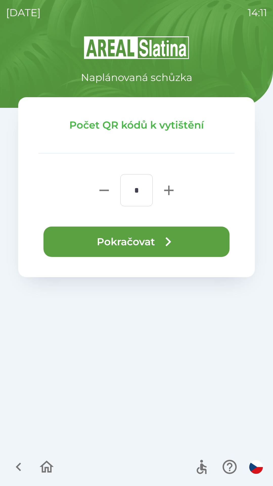
click at [164, 191] on icon "button" at bounding box center [169, 190] width 16 height 16
type input "*"
click at [174, 232] on button "Pokračovat" at bounding box center [137, 242] width 186 height 30
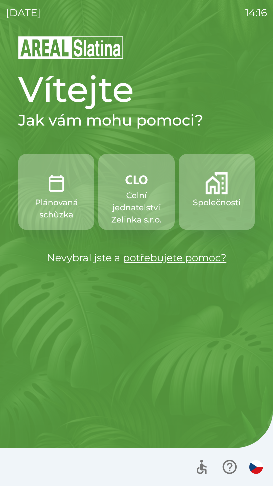
click at [132, 192] on p "Celní jednatelství Zelinka s.r.o." at bounding box center [137, 207] width 52 height 36
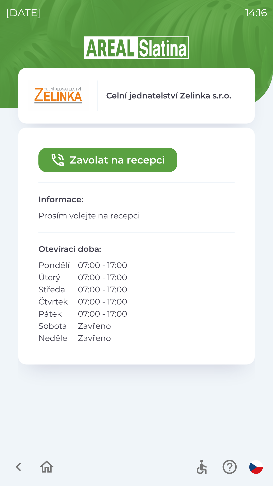
click at [140, 152] on button "Zavolat na recepci" at bounding box center [107, 160] width 139 height 24
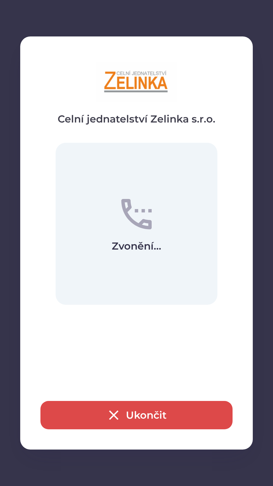
click at [153, 415] on button "Ukončit" at bounding box center [137, 415] width 192 height 28
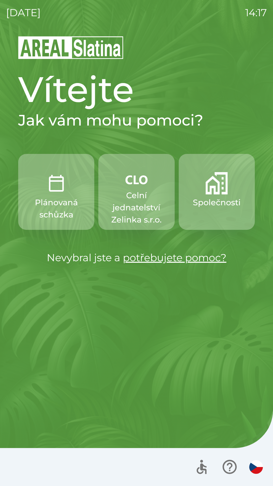
click at [122, 200] on p "Celní jednatelství Zelinka s.r.o." at bounding box center [137, 207] width 52 height 36
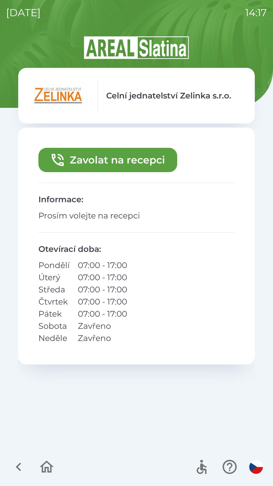
click at [97, 157] on button "Zavolat na recepci" at bounding box center [107, 160] width 139 height 24
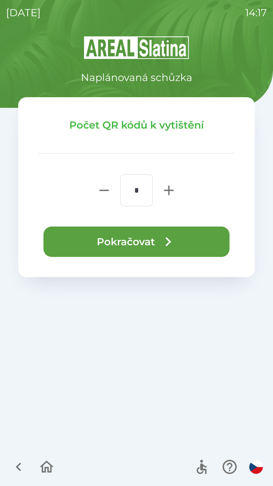
click at [75, 244] on button "Pokračovat" at bounding box center [137, 242] width 186 height 30
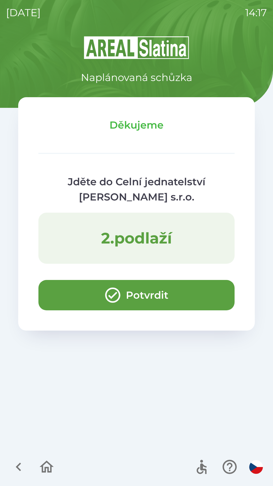
click at [78, 305] on button "Potvrdit" at bounding box center [136, 295] width 196 height 30
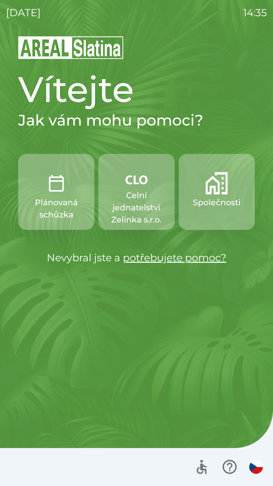
click at [134, 181] on img "button" at bounding box center [137, 179] width 22 height 15
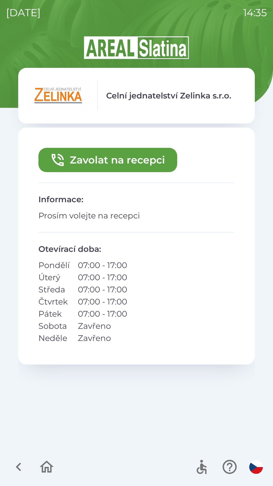
click at [146, 148] on button "Zavolat na recepci" at bounding box center [107, 160] width 139 height 24
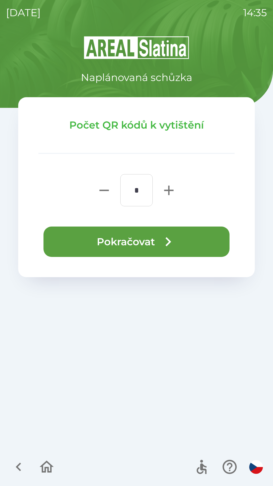
click at [159, 253] on button "Pokračovat" at bounding box center [137, 242] width 186 height 30
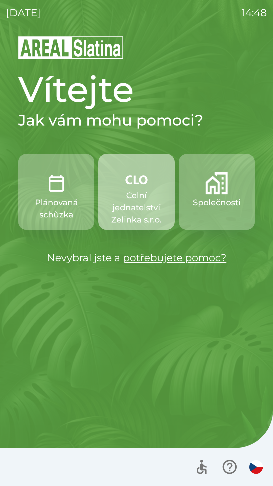
click at [150, 212] on p "Celní jednatelství Zelinka s.r.o." at bounding box center [137, 207] width 52 height 36
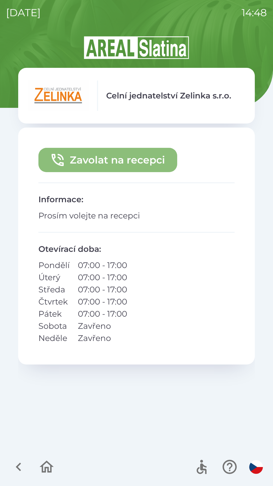
click at [107, 156] on button "Zavolat na recepci" at bounding box center [107, 160] width 139 height 24
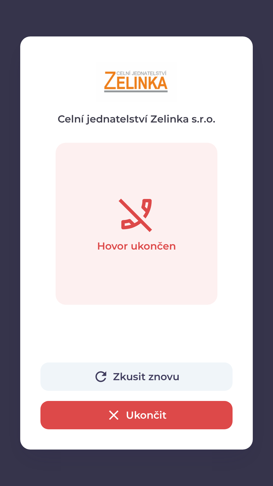
click at [154, 378] on button "Zkusit znovu" at bounding box center [137, 377] width 192 height 28
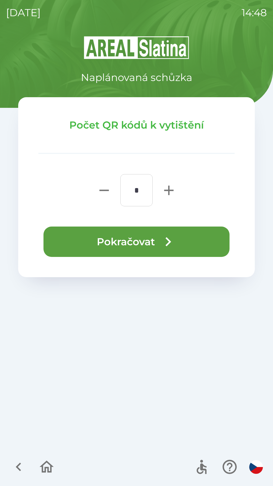
click at [165, 239] on icon "button" at bounding box center [168, 242] width 18 height 18
